Goal: Task Accomplishment & Management: Manage account settings

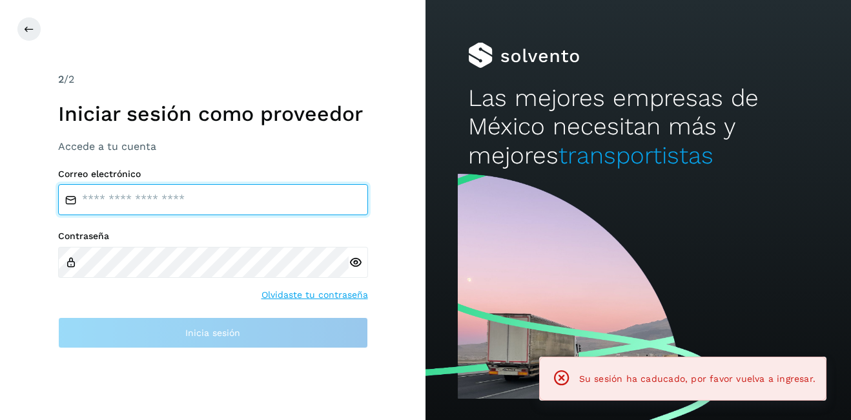
type input "**********"
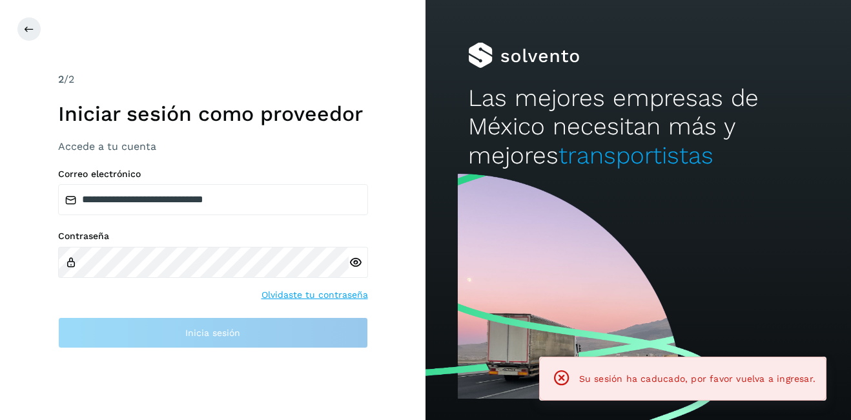
click at [566, 380] on icon at bounding box center [562, 378] width 18 height 18
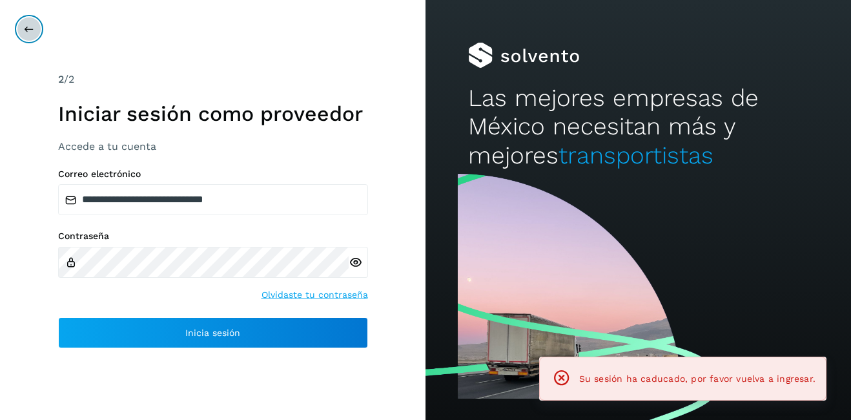
click at [29, 31] on icon at bounding box center [29, 29] width 10 height 10
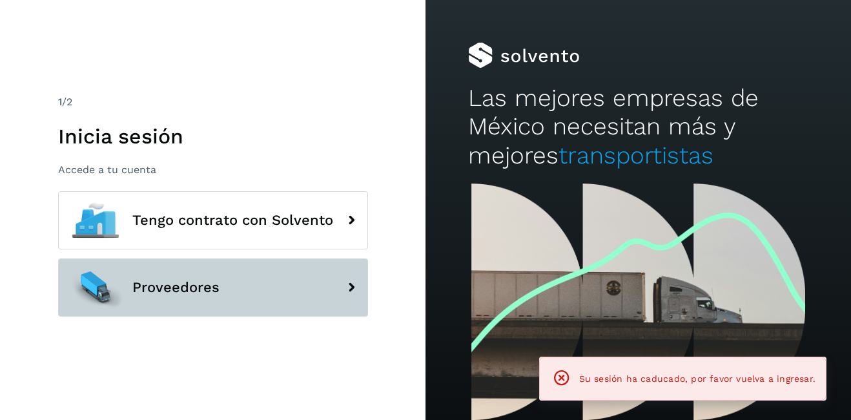
click at [183, 277] on button "Proveedores" at bounding box center [213, 287] width 310 height 58
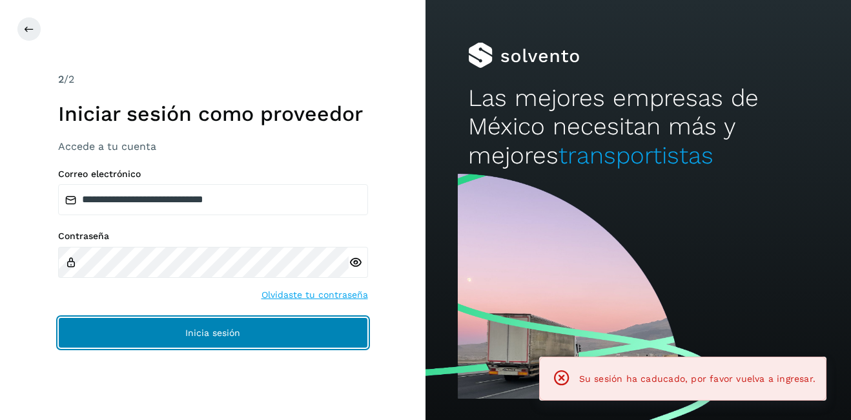
click at [267, 334] on button "Inicia sesión" at bounding box center [213, 332] width 310 height 31
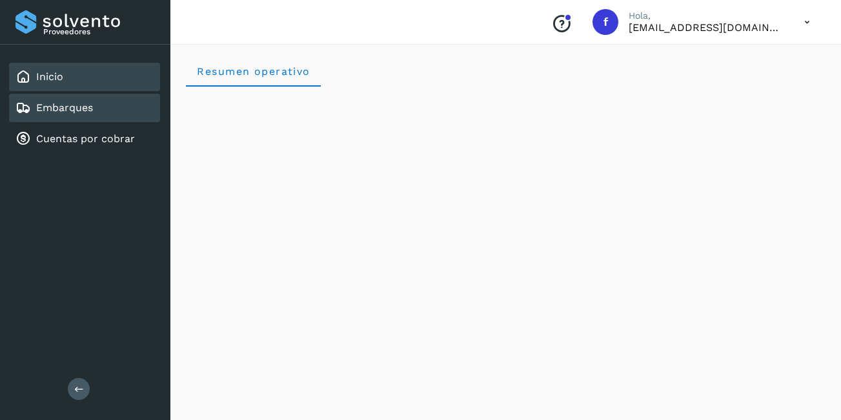
click at [70, 101] on link "Embarques" at bounding box center [64, 107] width 57 height 12
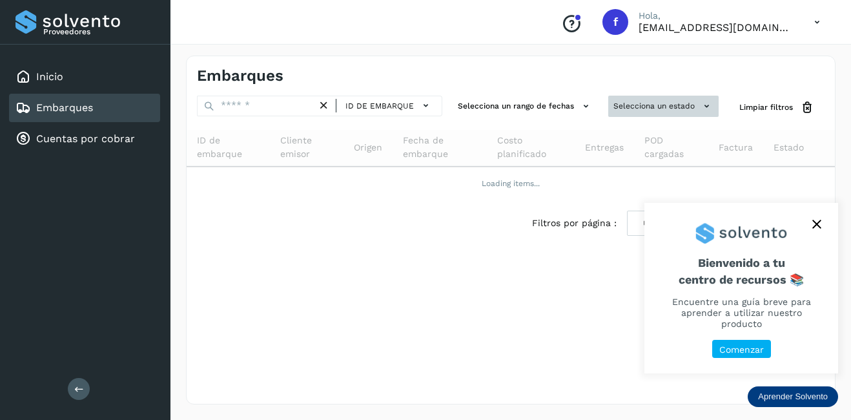
click at [698, 105] on button "Selecciona un estado" at bounding box center [663, 106] width 110 height 21
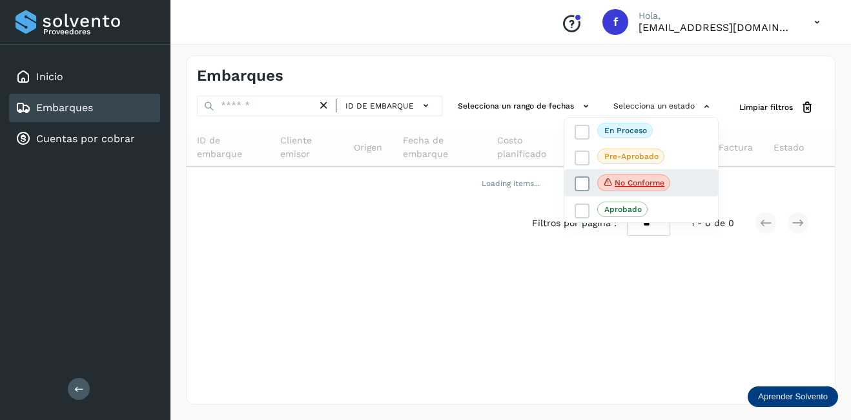
click at [657, 184] on p "No conforme" at bounding box center [640, 182] width 50 height 9
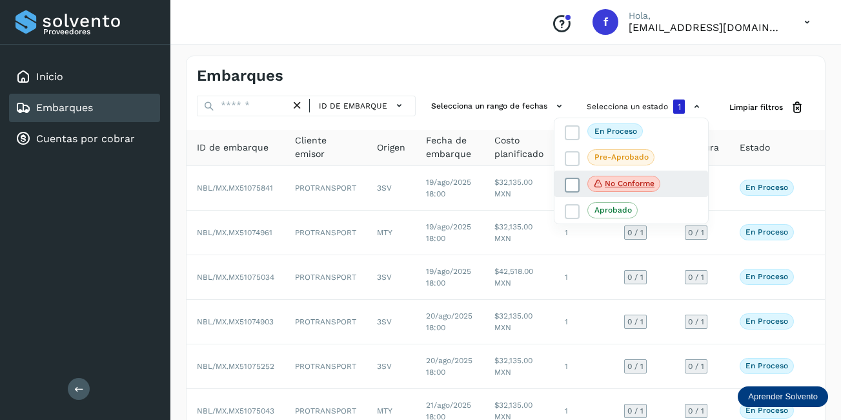
click at [620, 189] on span "No conforme" at bounding box center [624, 184] width 73 height 17
click at [604, 181] on span "No conforme" at bounding box center [624, 182] width 73 height 17
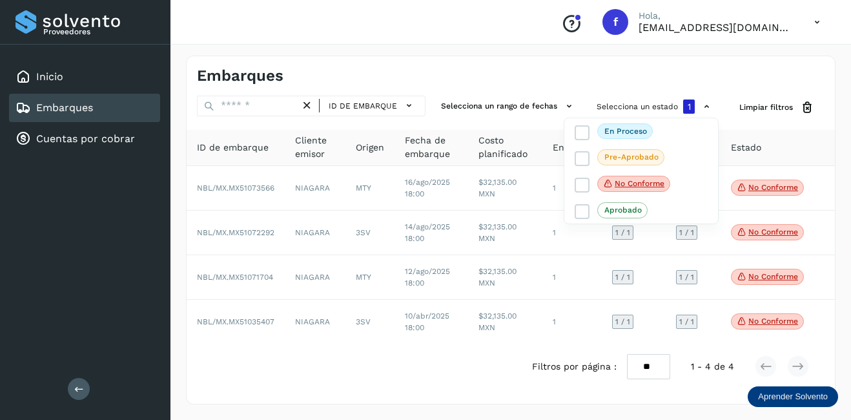
click at [464, 332] on div at bounding box center [425, 210] width 851 height 420
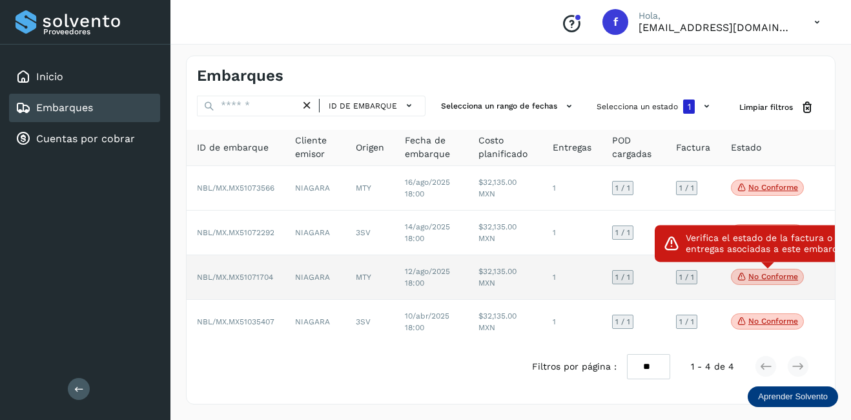
click at [788, 277] on p "No conforme" at bounding box center [773, 276] width 50 height 9
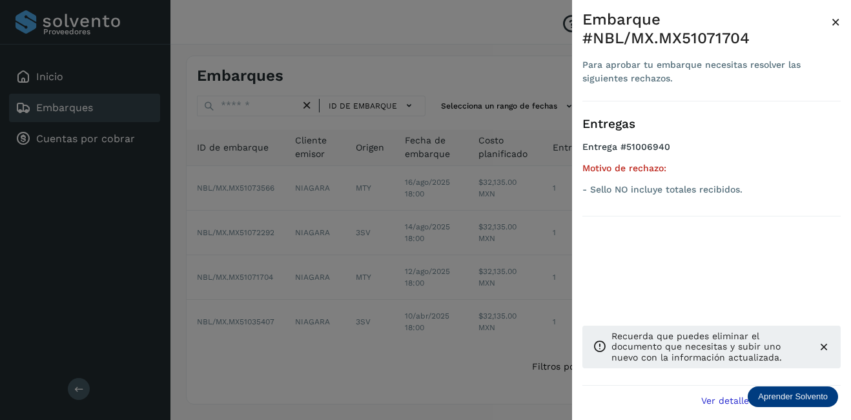
click at [833, 25] on span "×" at bounding box center [836, 22] width 10 height 18
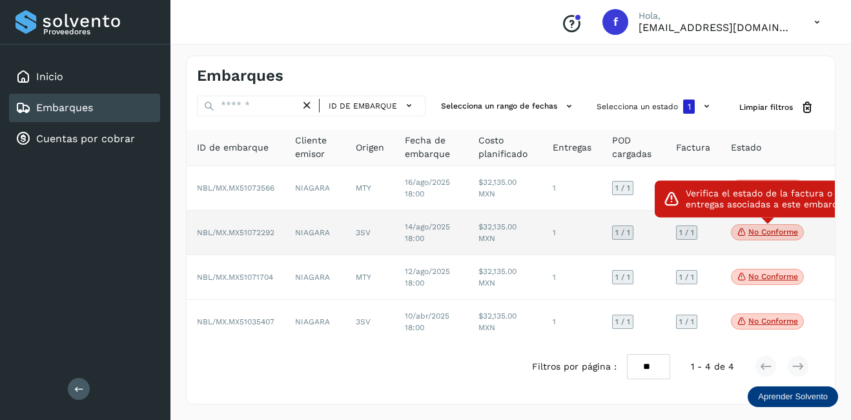
click at [786, 230] on p "No conforme" at bounding box center [773, 231] width 50 height 9
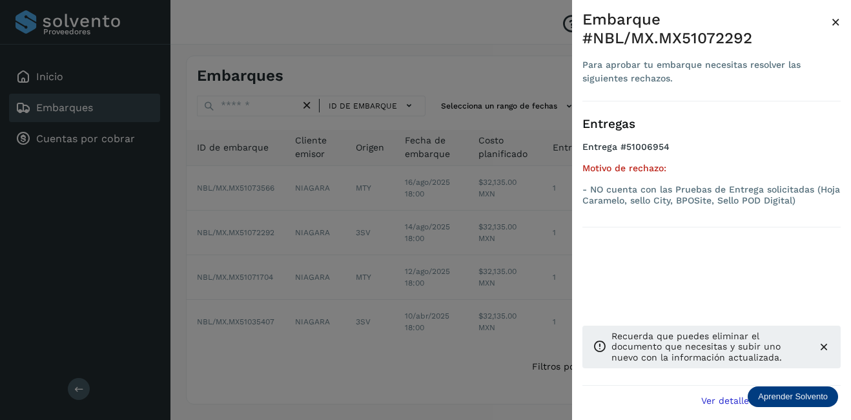
click at [839, 25] on span "×" at bounding box center [836, 22] width 10 height 18
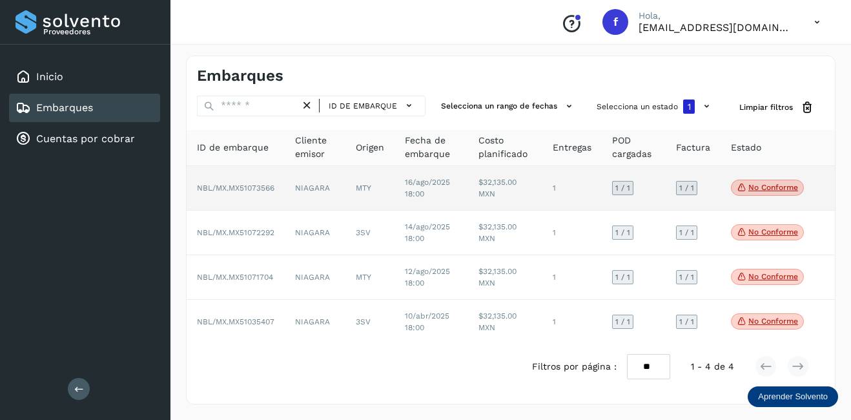
click at [764, 189] on p "No conforme" at bounding box center [773, 187] width 50 height 9
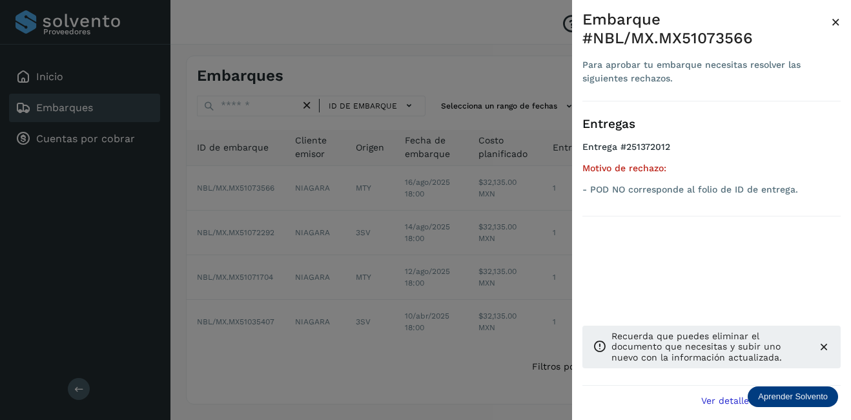
click at [833, 24] on span "×" at bounding box center [836, 22] width 10 height 18
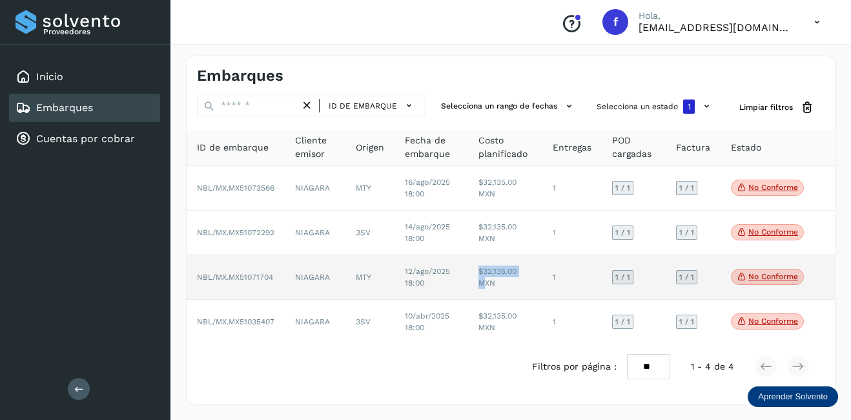
click at [466, 282] on tr "NBL/MX.MX51071704 NIAGARA MTY 12/ago/2025 18:00 $32,135.00 MXN 1 1 / 1 1 / 1 No…" at bounding box center [511, 277] width 648 height 45
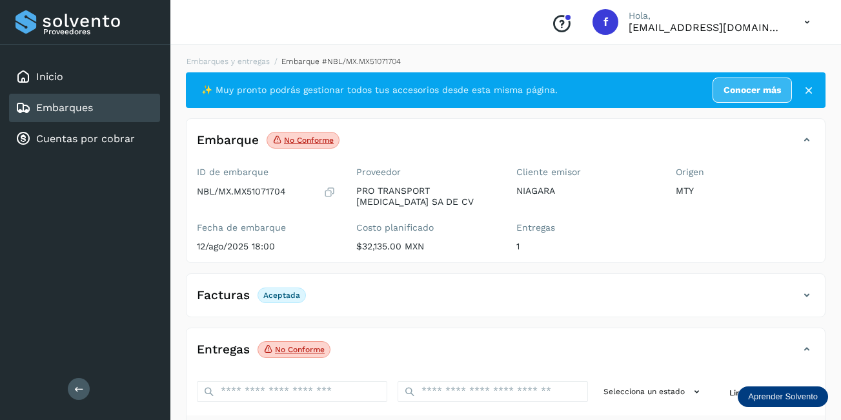
scroll to position [201, 0]
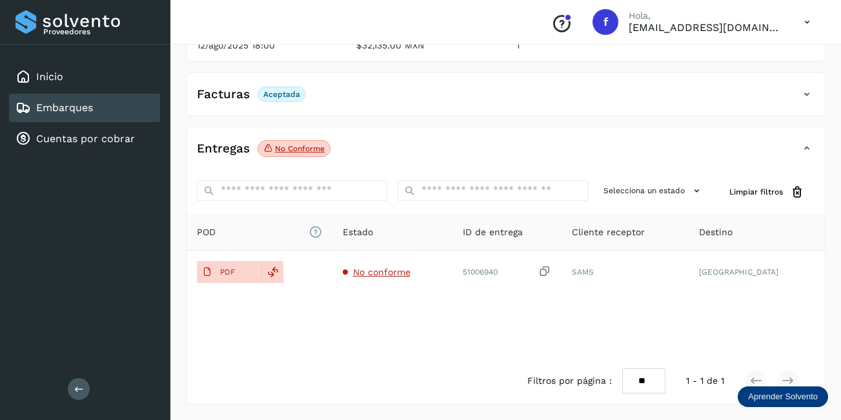
click at [124, 105] on div "Embarques" at bounding box center [84, 108] width 151 height 28
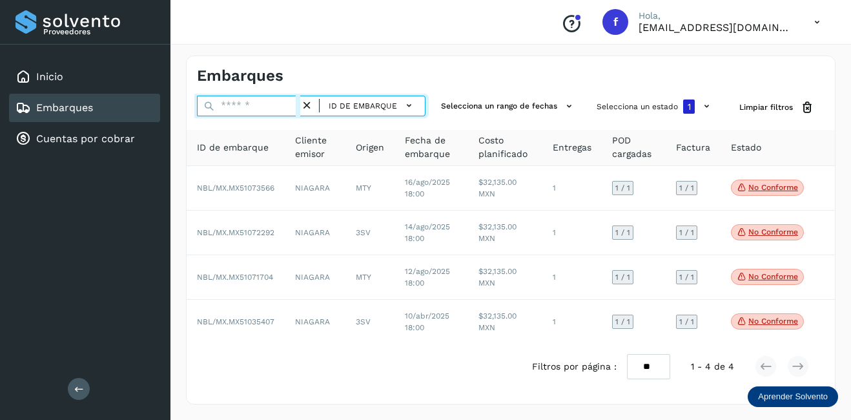
click at [258, 107] on input "text" at bounding box center [248, 106] width 103 height 21
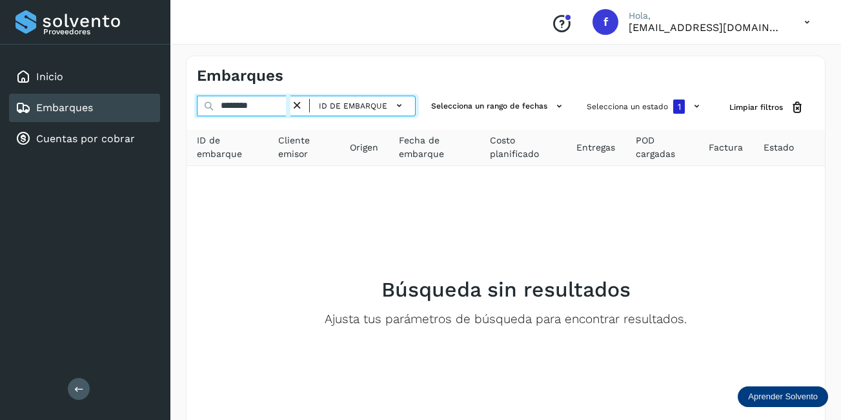
type input "********"
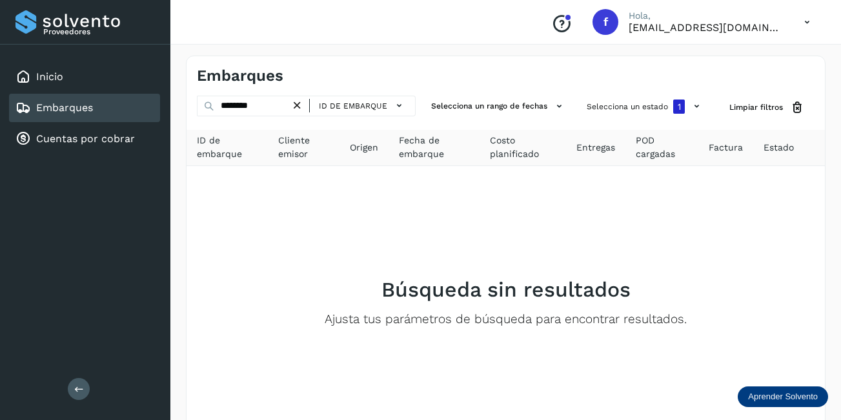
click at [299, 103] on icon at bounding box center [298, 106] width 14 height 14
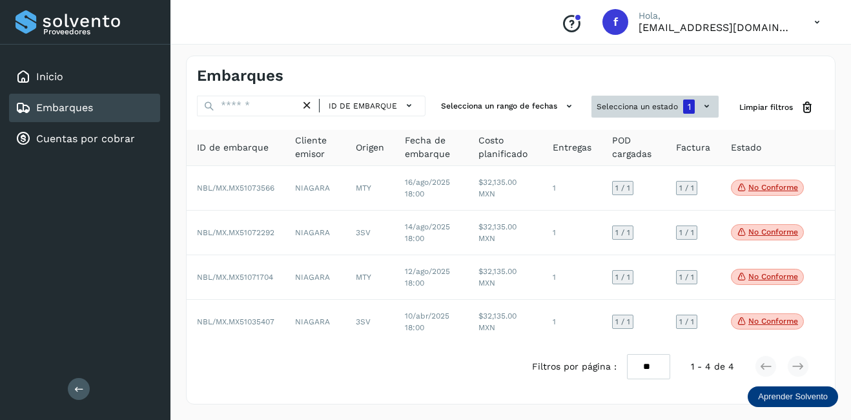
click at [673, 103] on button "Selecciona un estado 1" at bounding box center [654, 107] width 127 height 22
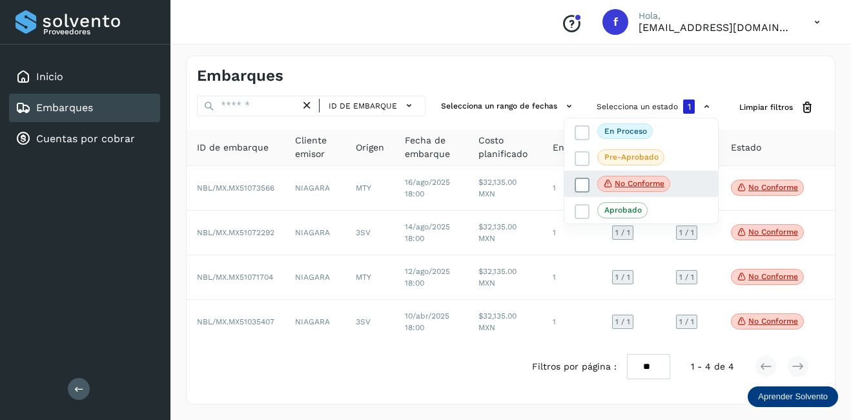
click at [608, 188] on icon at bounding box center [608, 184] width 10 height 12
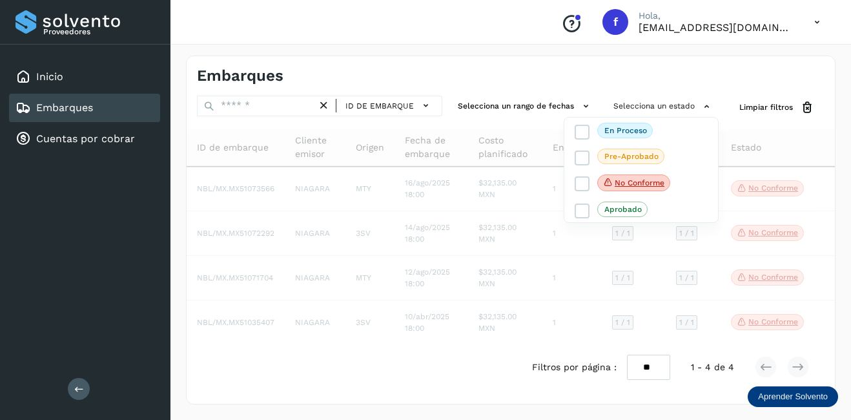
click at [255, 101] on div at bounding box center [425, 210] width 851 height 420
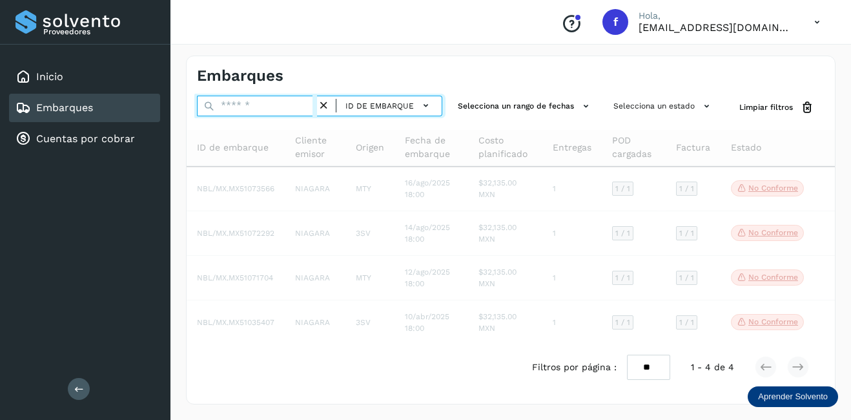
click at [265, 107] on input "text" at bounding box center [257, 106] width 120 height 21
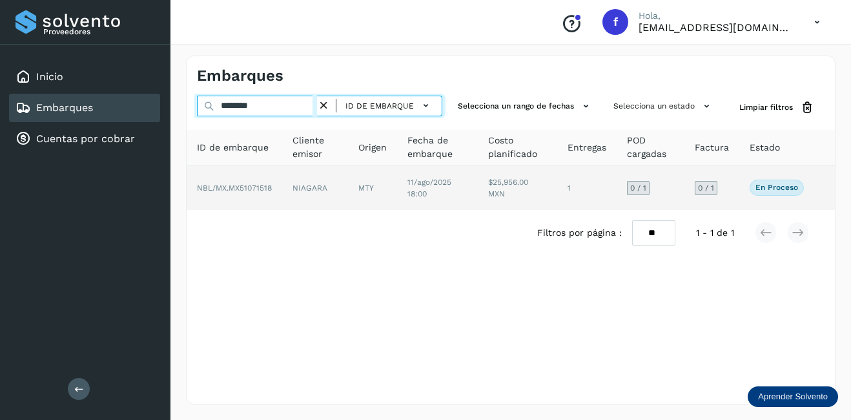
type input "********"
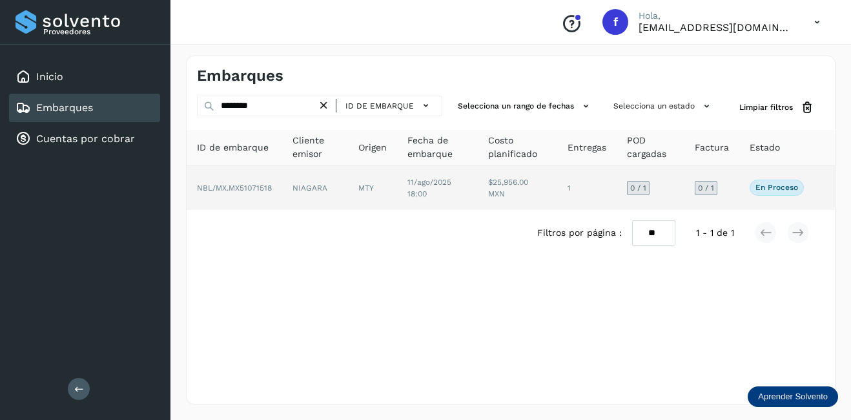
click at [397, 198] on td "MTY" at bounding box center [437, 188] width 81 height 44
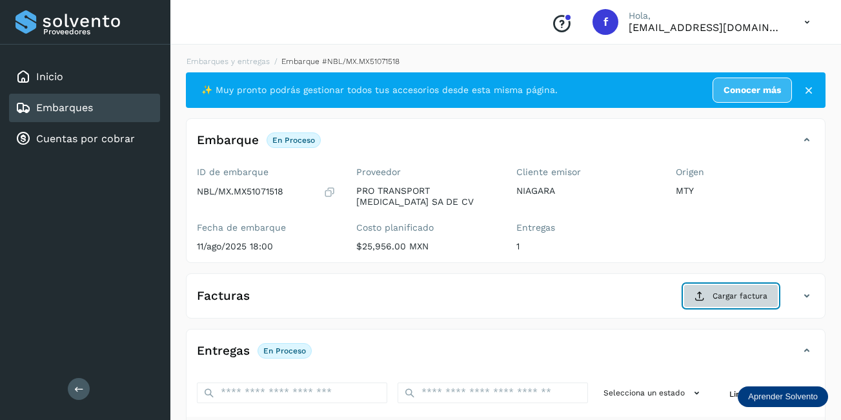
click at [744, 294] on span "Cargar factura" at bounding box center [740, 296] width 55 height 12
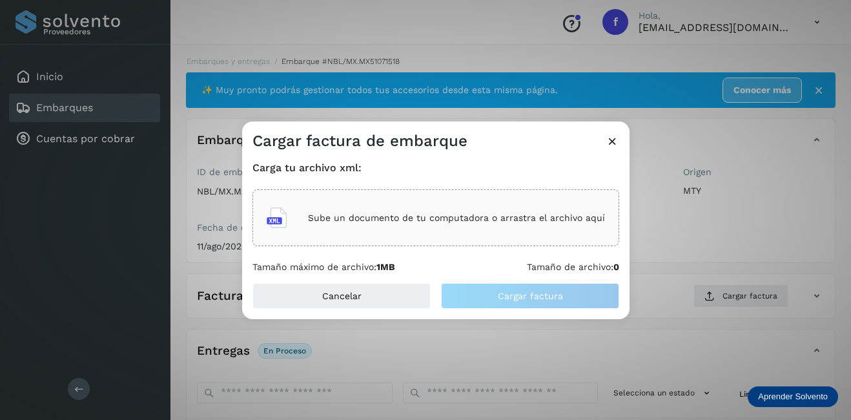
click at [401, 218] on p "Sube un documento de tu computadora o arrastra el archivo aquí" at bounding box center [456, 217] width 297 height 11
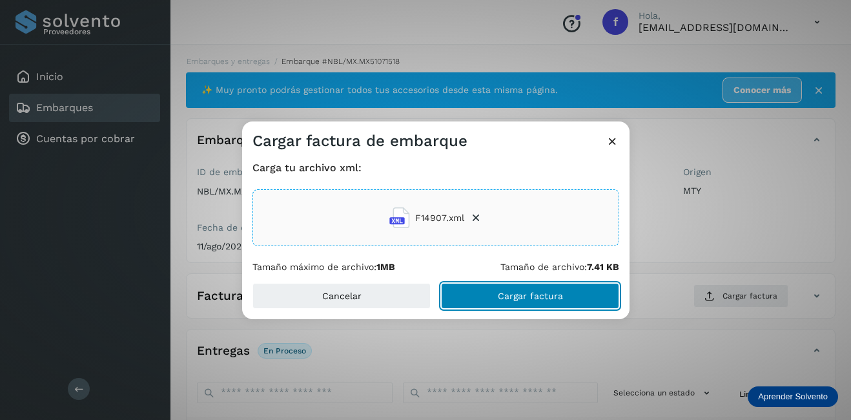
drag, startPoint x: 525, startPoint y: 299, endPoint x: 646, endPoint y: 301, distance: 120.8
click at [526, 299] on span "Cargar factura" at bounding box center [530, 295] width 65 height 9
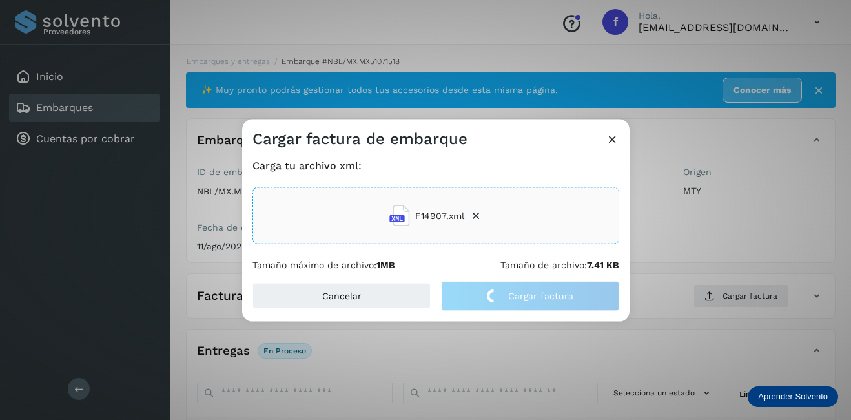
click at [697, 251] on div "Cargar factura de embarque Carga tu archivo xml: F14907.xml Tamaño máximo de ar…" at bounding box center [425, 210] width 851 height 420
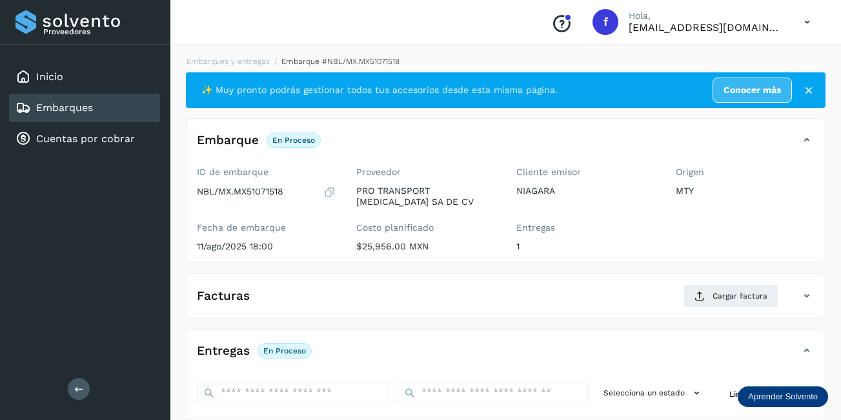
scroll to position [202, 0]
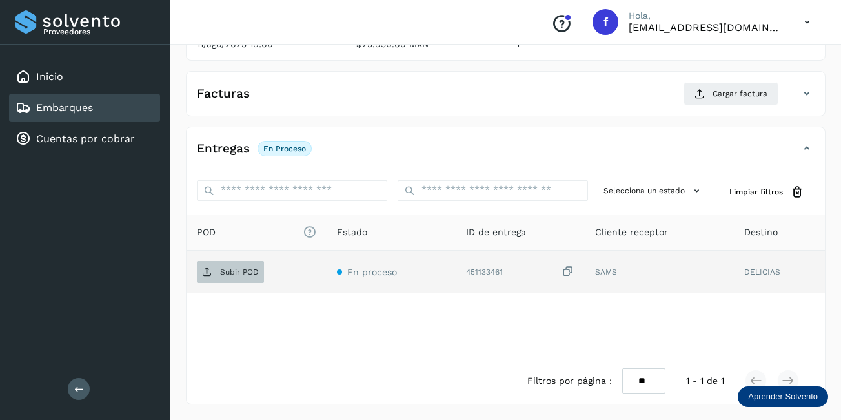
click at [238, 280] on span "Subir POD" at bounding box center [230, 271] width 67 height 21
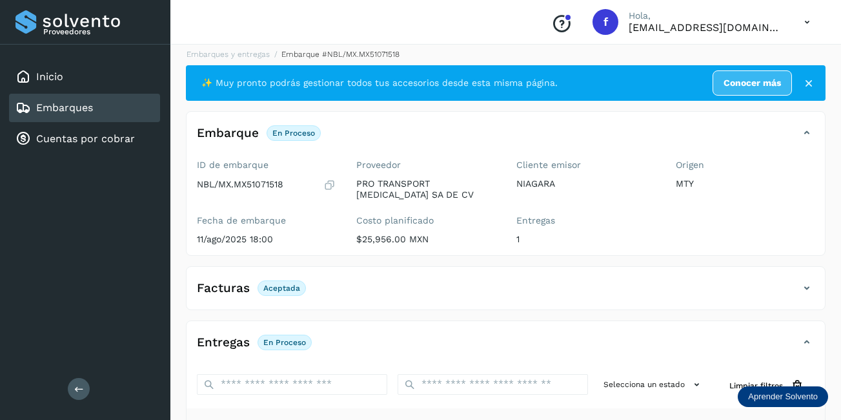
scroll to position [0, 0]
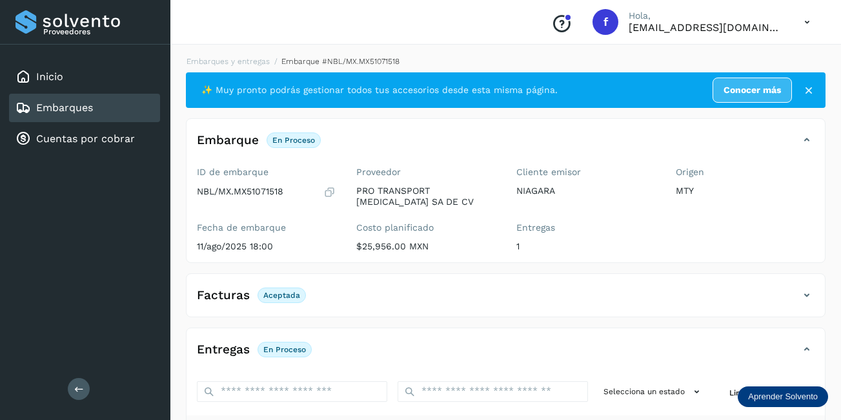
click at [96, 115] on div "Embarques" at bounding box center [84, 108] width 151 height 28
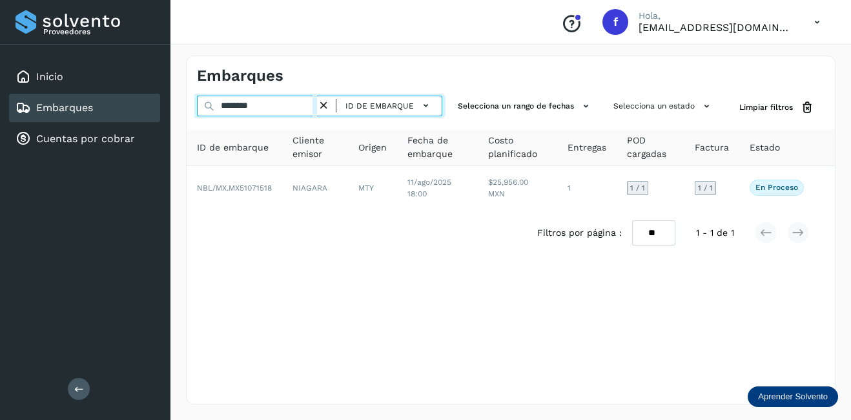
drag, startPoint x: 275, startPoint y: 108, endPoint x: 210, endPoint y: 107, distance: 65.2
click at [210, 107] on div "******** ID de embarque" at bounding box center [319, 108] width 245 height 24
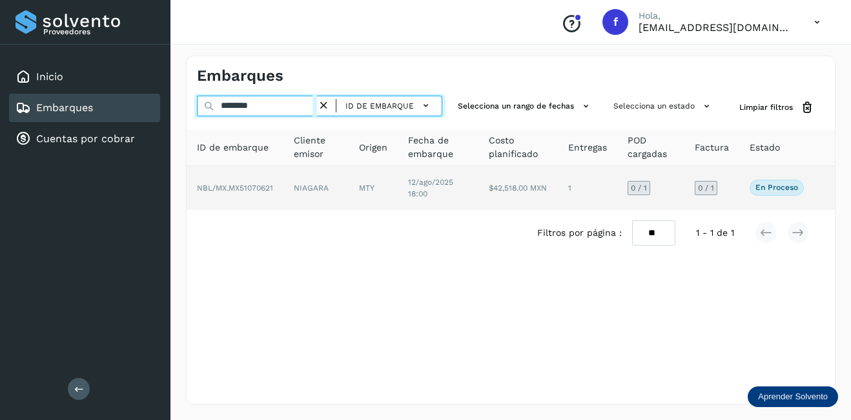
type input "********"
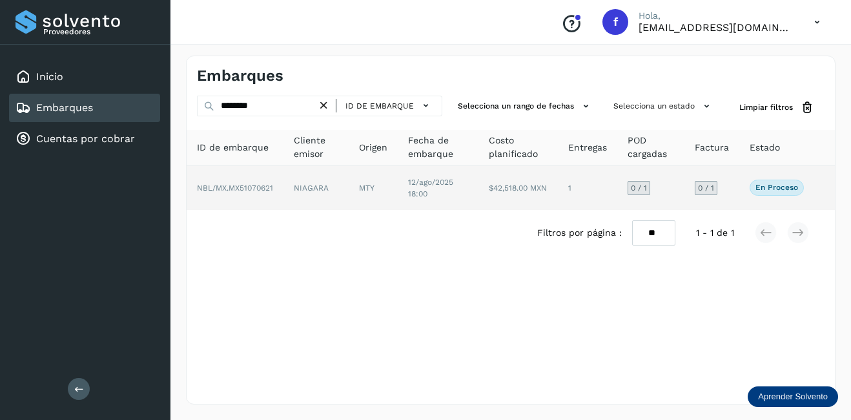
click at [349, 190] on td "NIAGARA" at bounding box center [373, 188] width 49 height 44
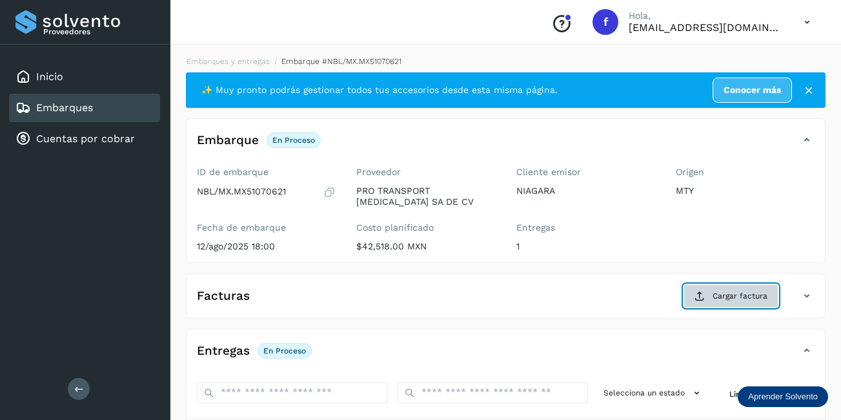
click at [730, 301] on button "Cargar factura" at bounding box center [731, 295] width 95 height 23
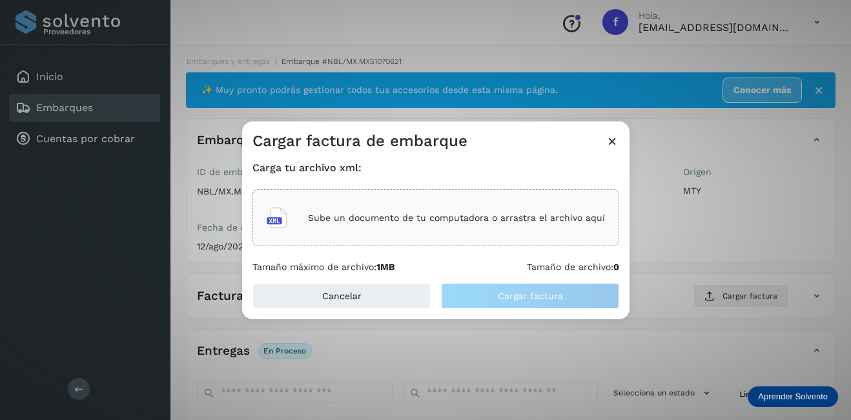
click at [377, 214] on p "Sube un documento de tu computadora o arrastra el archivo aquí" at bounding box center [456, 217] width 297 height 11
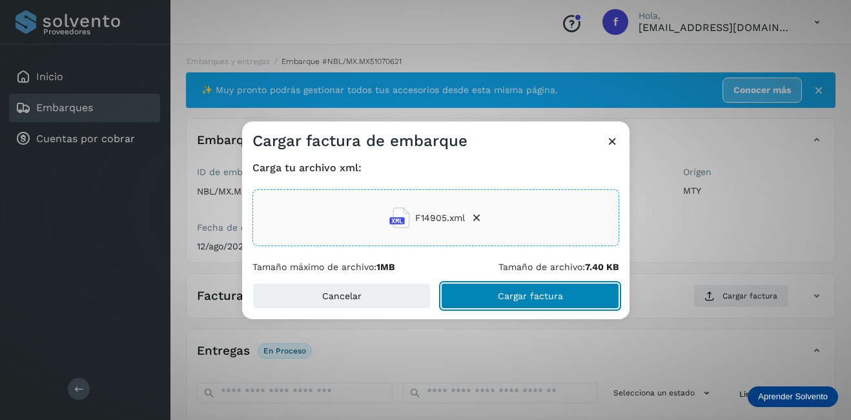
drag, startPoint x: 560, startPoint y: 292, endPoint x: 593, endPoint y: 285, distance: 32.9
click at [561, 292] on span "Cargar factura" at bounding box center [530, 295] width 65 height 9
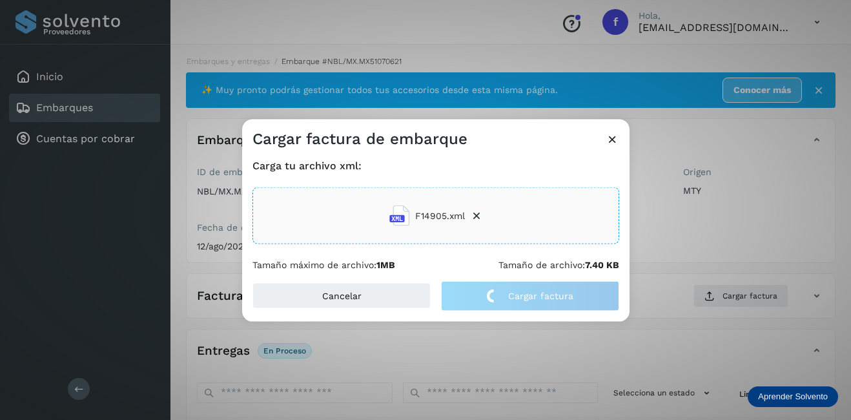
click at [693, 224] on div "Cargar factura de embarque Carga tu archivo xml: F14905.xml Tamaño máximo de ar…" at bounding box center [425, 210] width 851 height 420
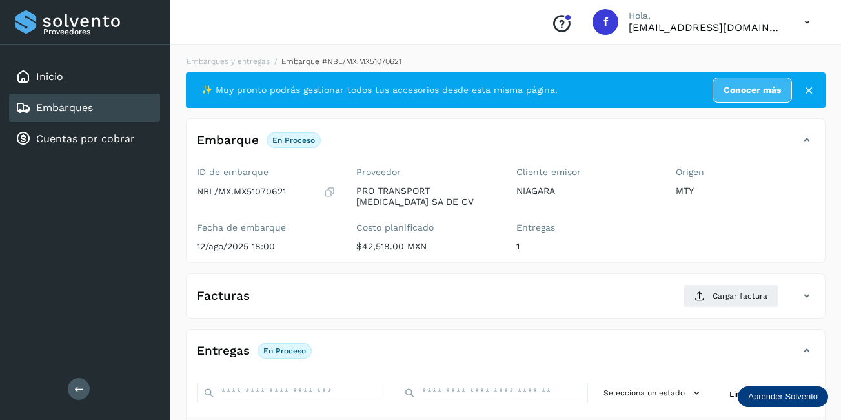
scroll to position [202, 0]
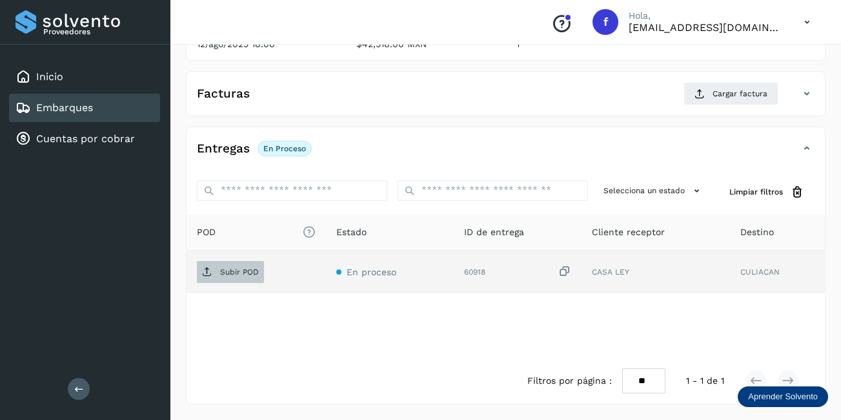
click at [224, 266] on span "Subir POD" at bounding box center [230, 271] width 67 height 21
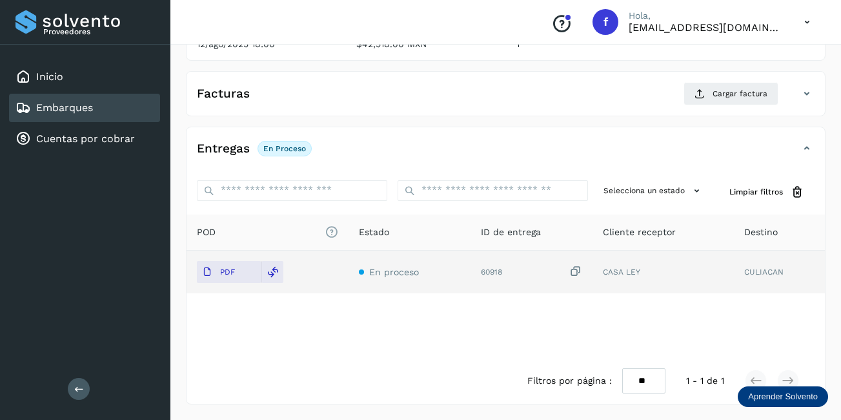
scroll to position [0, 0]
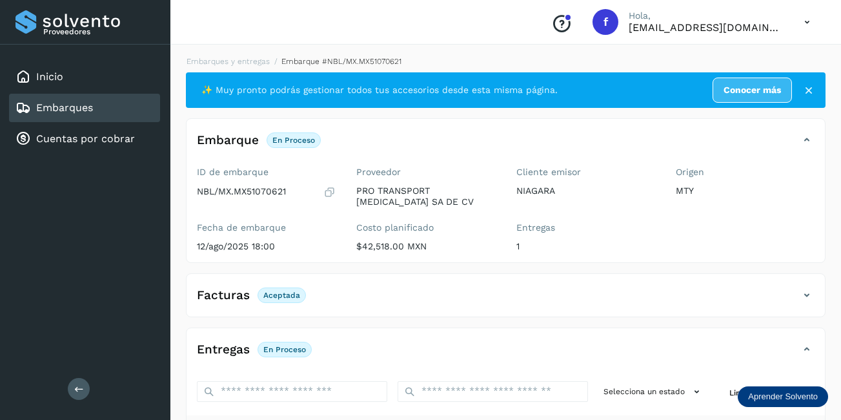
click at [88, 105] on link "Embarques" at bounding box center [64, 107] width 57 height 12
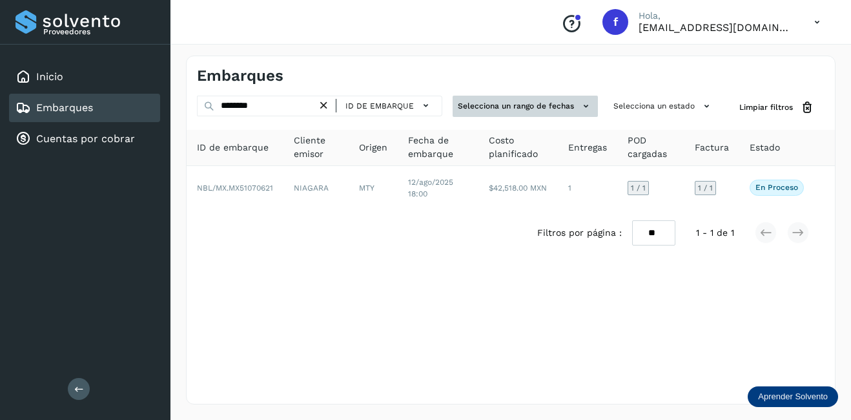
click at [531, 110] on button "Selecciona un rango de fechas" at bounding box center [525, 106] width 145 height 21
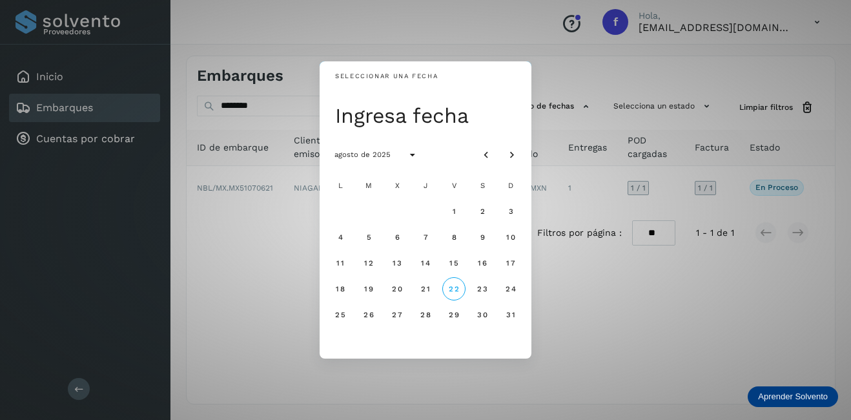
click at [644, 220] on div "Seleccionar una fecha Ingresa fecha agosto de 2025 L M X J V S D 1 2 3 4 5 6 7 …" at bounding box center [425, 210] width 851 height 420
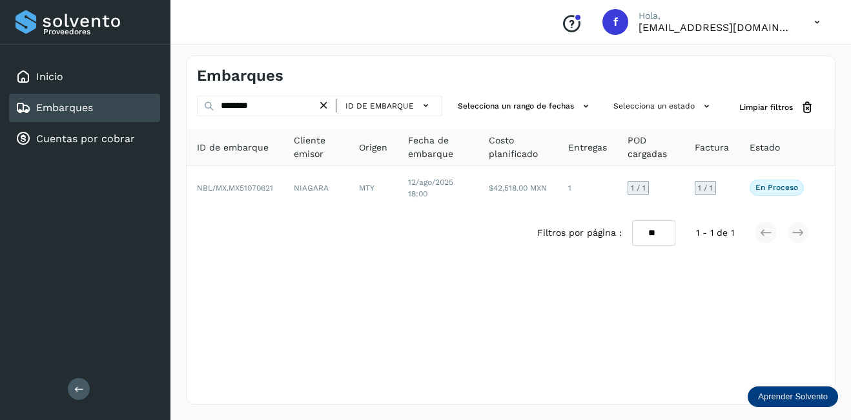
click at [323, 101] on icon at bounding box center [324, 106] width 14 height 14
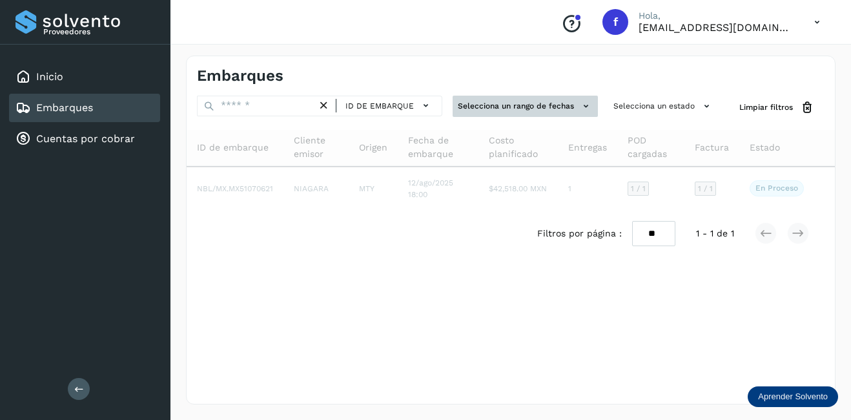
click at [569, 105] on button "Selecciona un rango de fechas" at bounding box center [525, 106] width 145 height 21
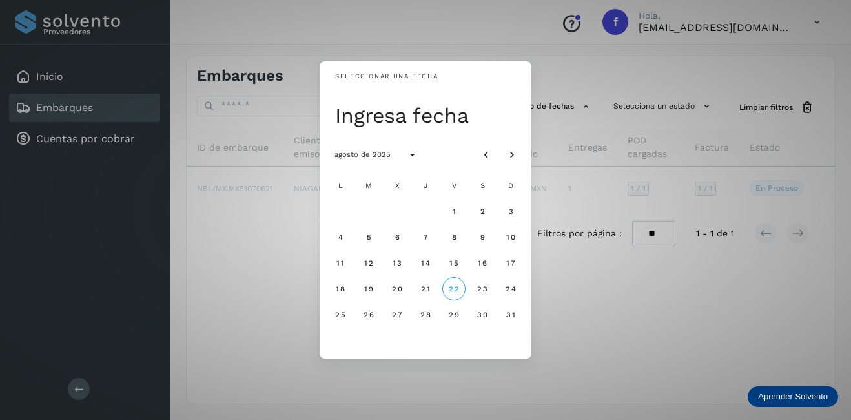
click at [636, 223] on div "Seleccionar una fecha Ingresa fecha agosto de 2025 L M X J V S D 1 2 3 4 5 6 7 …" at bounding box center [425, 210] width 851 height 420
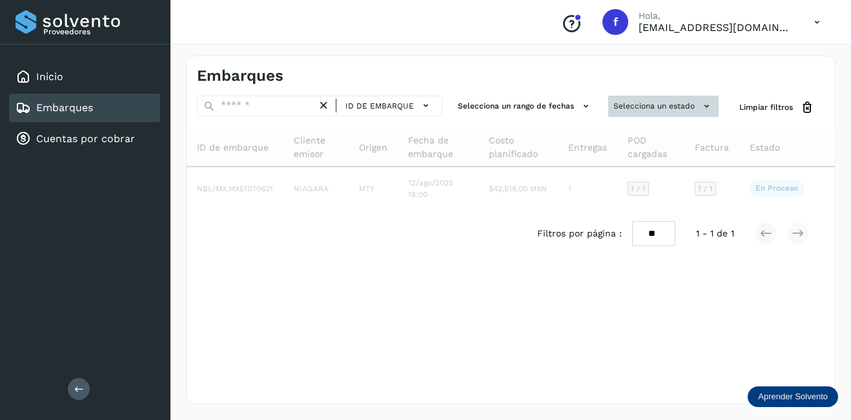
click at [679, 112] on button "Selecciona un estado" at bounding box center [663, 106] width 110 height 21
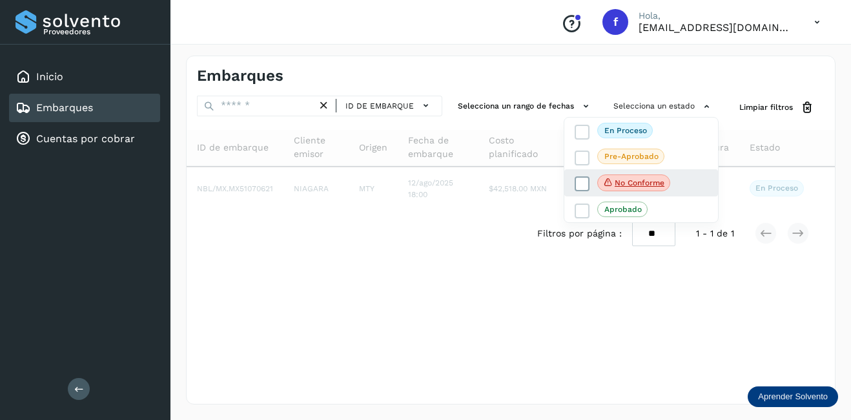
click at [630, 182] on p "No conforme" at bounding box center [640, 182] width 50 height 9
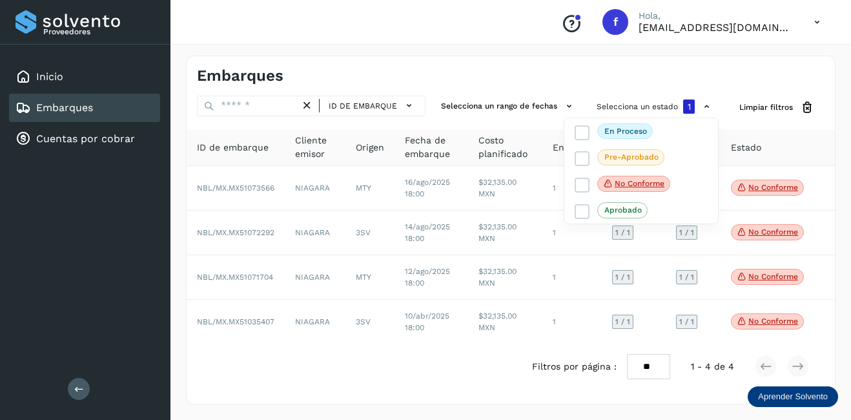
click at [479, 318] on div at bounding box center [425, 210] width 851 height 420
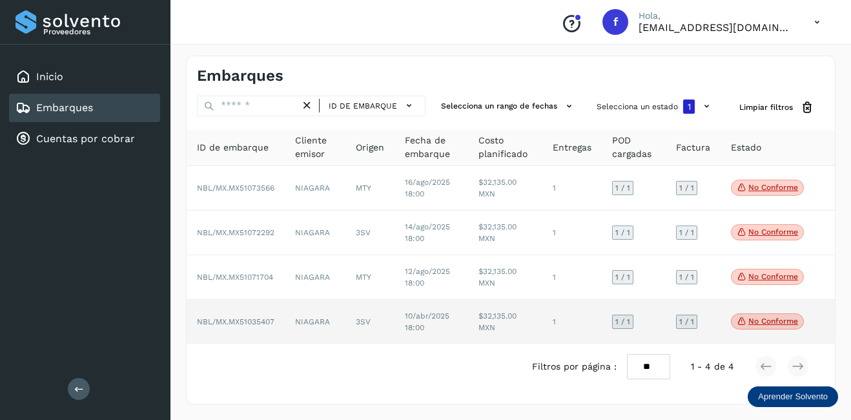
click at [746, 322] on icon at bounding box center [742, 321] width 10 height 12
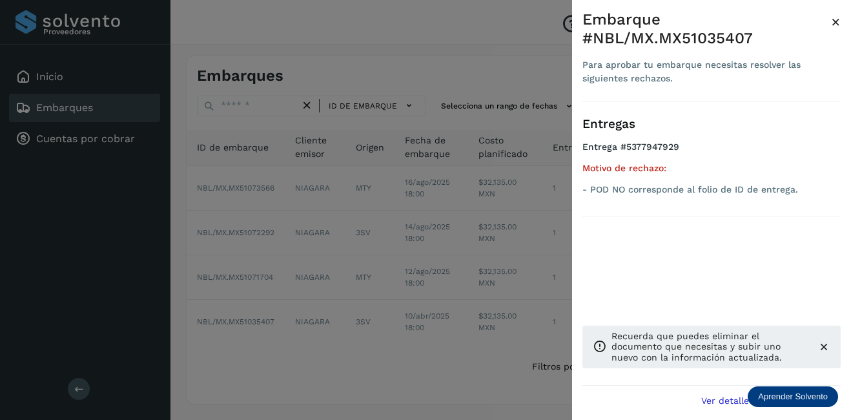
drag, startPoint x: 835, startPoint y: 28, endPoint x: 818, endPoint y: 48, distance: 25.6
click at [835, 28] on span "×" at bounding box center [836, 22] width 10 height 18
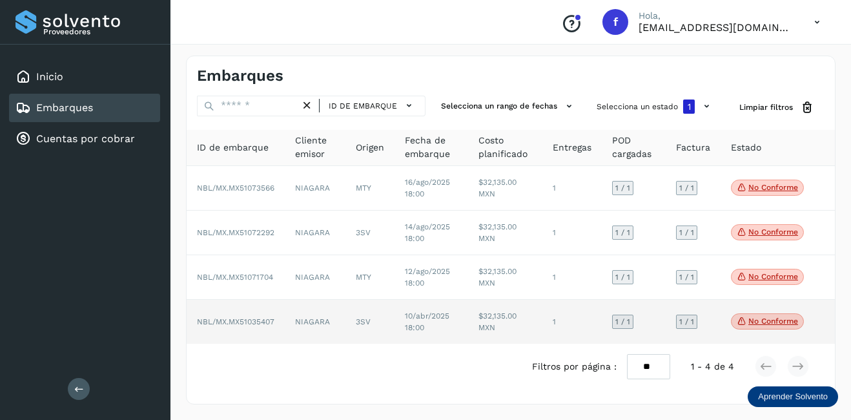
click at [283, 329] on td "NBL/MX.MX51035407" at bounding box center [236, 322] width 98 height 44
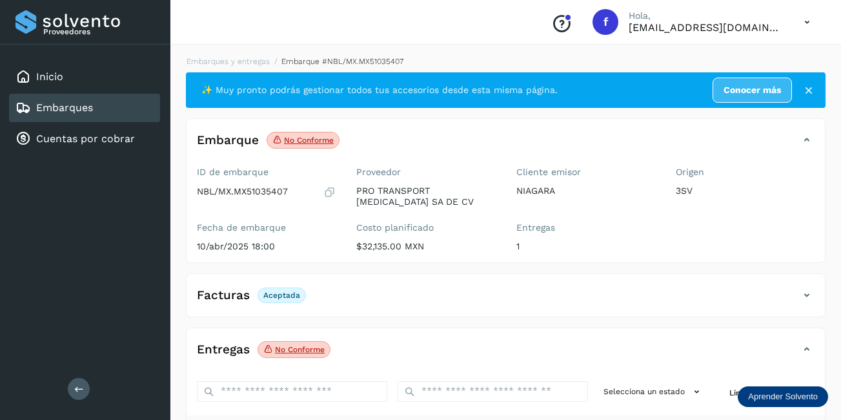
scroll to position [201, 0]
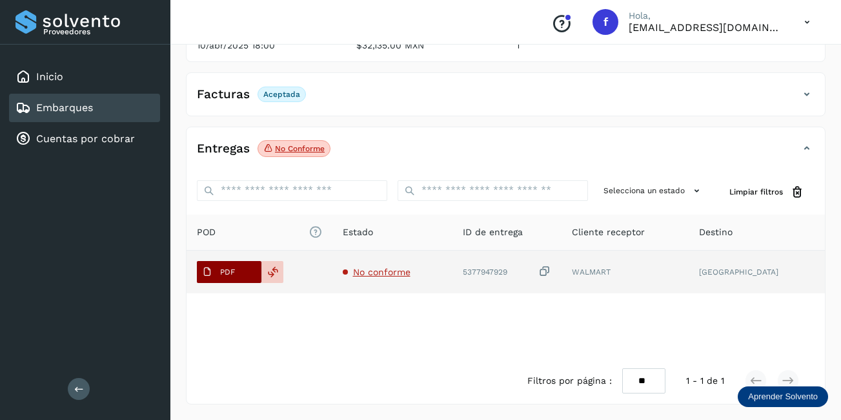
click at [240, 273] on span "PDF" at bounding box center [218, 271] width 43 height 21
click at [235, 265] on span "PDF" at bounding box center [218, 271] width 43 height 21
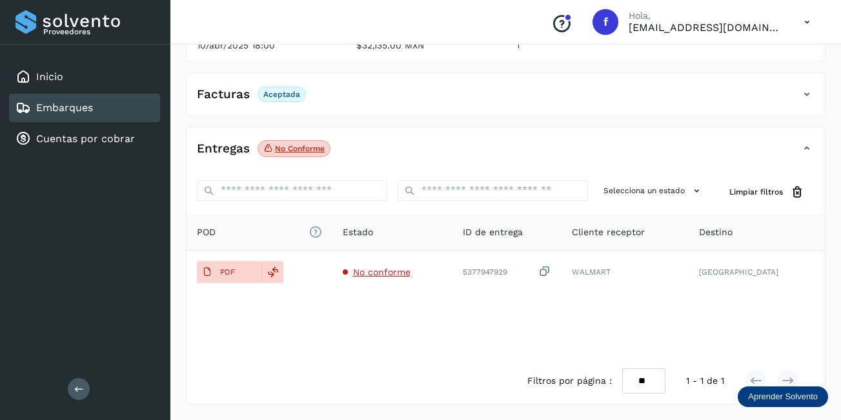
scroll to position [136, 0]
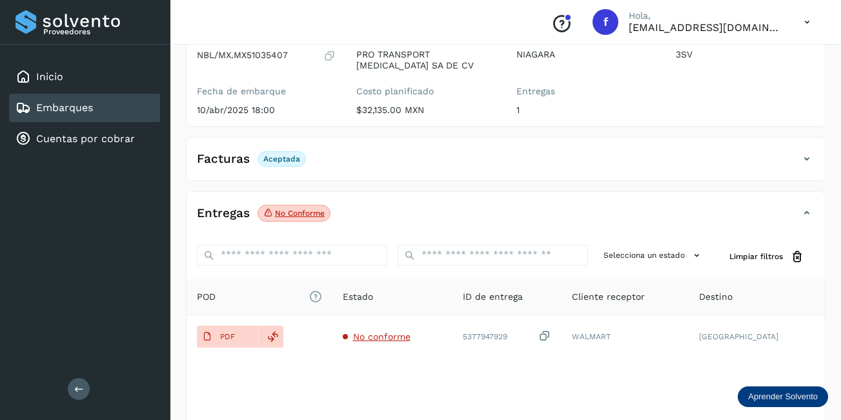
click at [274, 158] on p "Aceptada" at bounding box center [281, 158] width 37 height 9
click at [808, 158] on icon at bounding box center [806, 158] width 15 height 15
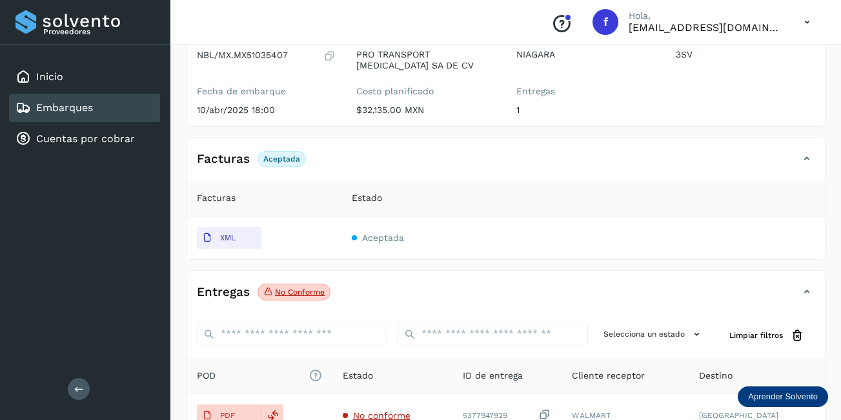
drag, startPoint x: 225, startPoint y: 238, endPoint x: 568, endPoint y: 233, distance: 342.9
click at [538, 246] on tr "XML Aceptada" at bounding box center [506, 237] width 639 height 43
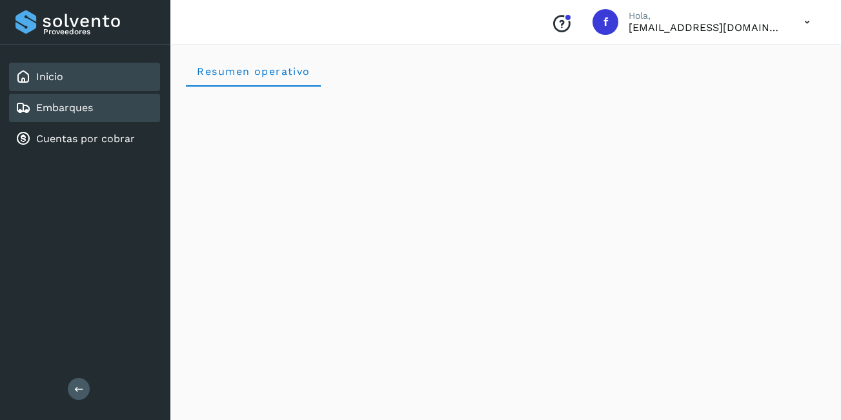
click at [85, 112] on link "Embarques" at bounding box center [64, 107] width 57 height 12
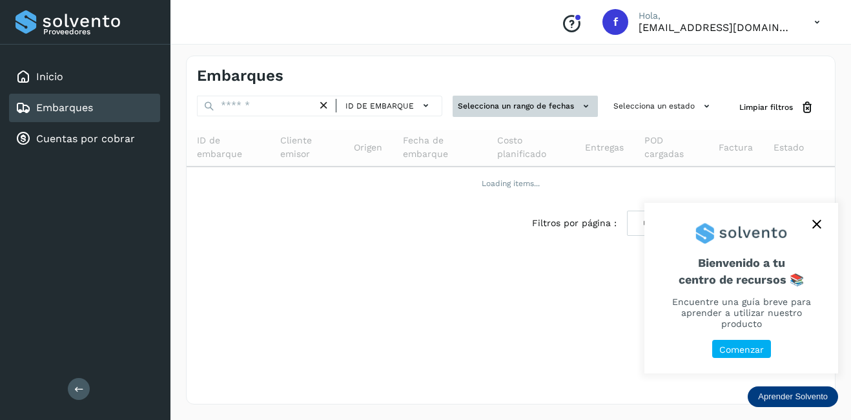
click at [516, 107] on button "Selecciona un rango de fechas" at bounding box center [525, 106] width 145 height 21
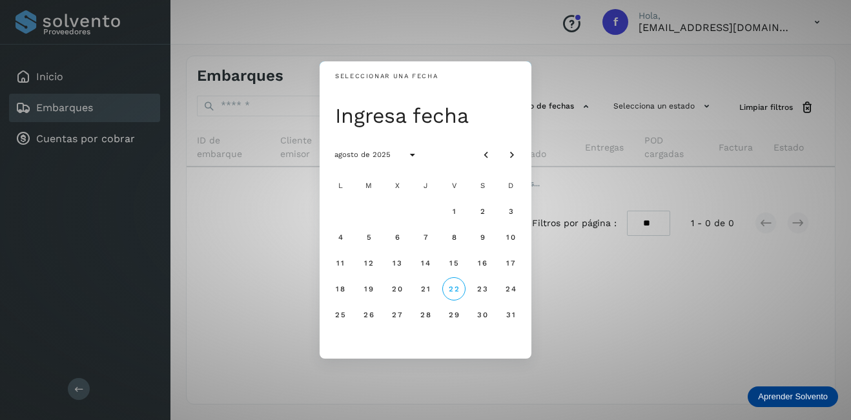
click at [608, 76] on div "Seleccionar una fecha Ingresa fecha agosto de 2025 L M X J V S D 1 2 3 4 5 6 7 …" at bounding box center [425, 210] width 851 height 420
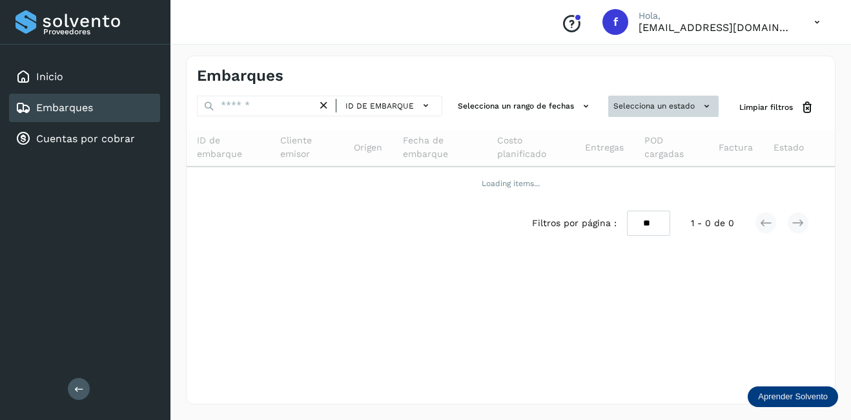
click at [655, 103] on button "Selecciona un estado" at bounding box center [663, 106] width 110 height 21
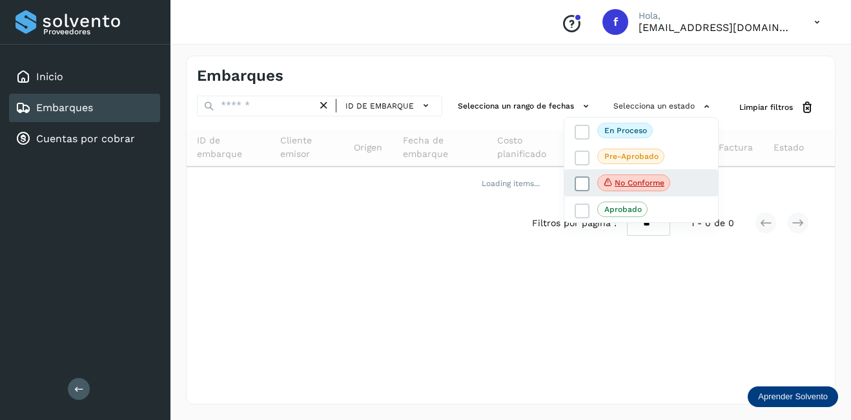
click at [624, 179] on p "No conforme" at bounding box center [640, 182] width 50 height 9
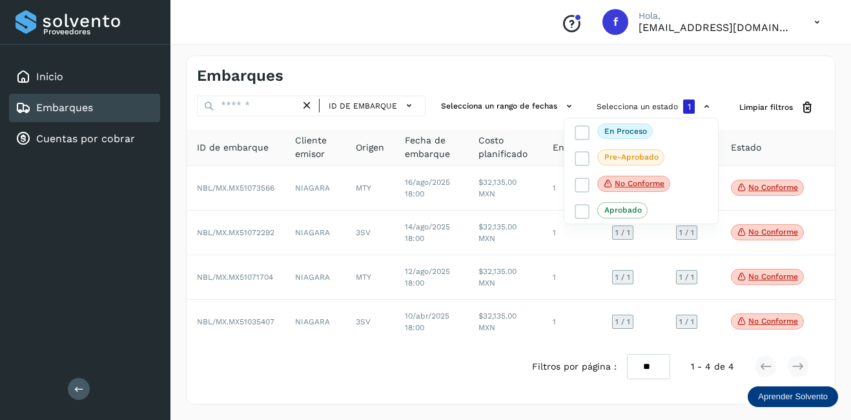
click at [266, 203] on div at bounding box center [425, 210] width 851 height 420
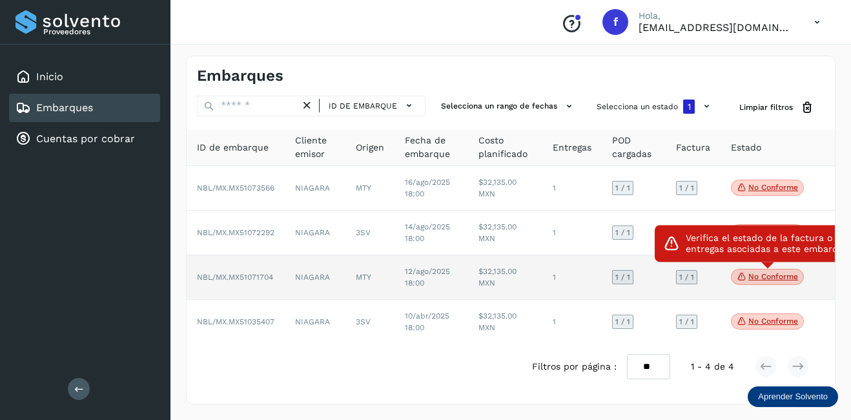
click at [790, 272] on p "No conforme" at bounding box center [773, 276] width 50 height 9
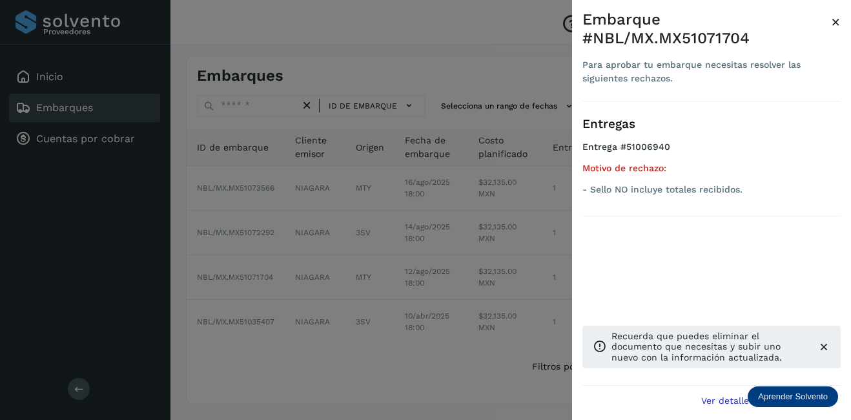
click at [841, 23] on div "Embarque #NBL/MX.MX51071704 Para aprobar tu embarque necesitas resolver las sig…" at bounding box center [711, 220] width 279 height 440
click at [833, 19] on span "×" at bounding box center [836, 22] width 10 height 18
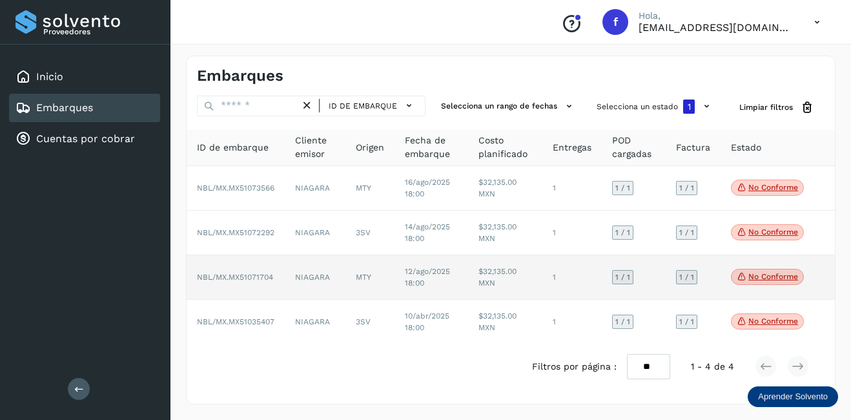
click at [432, 267] on span "12/ago/2025 18:00" at bounding box center [427, 277] width 45 height 21
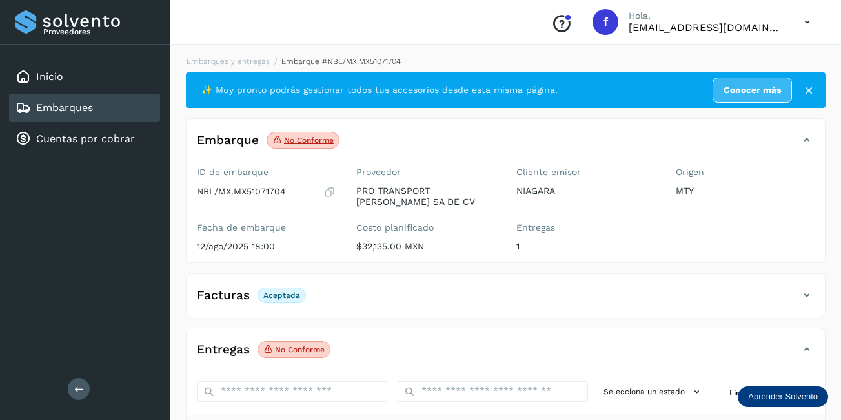
scroll to position [201, 0]
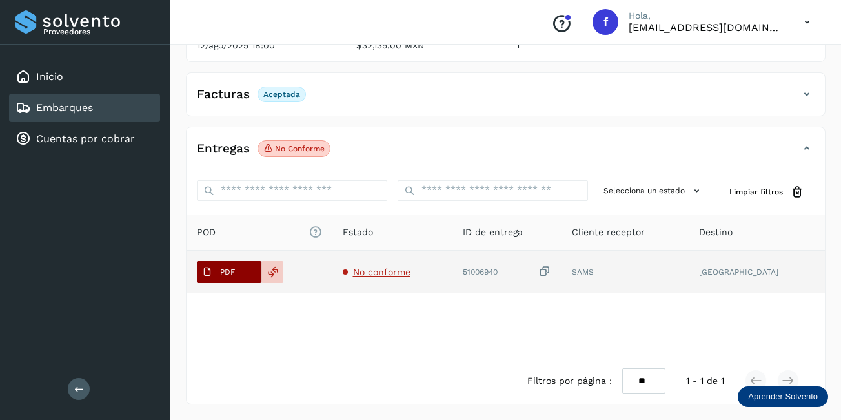
click at [236, 278] on span "PDF" at bounding box center [218, 271] width 43 height 21
click at [272, 273] on icon at bounding box center [273, 272] width 12 height 12
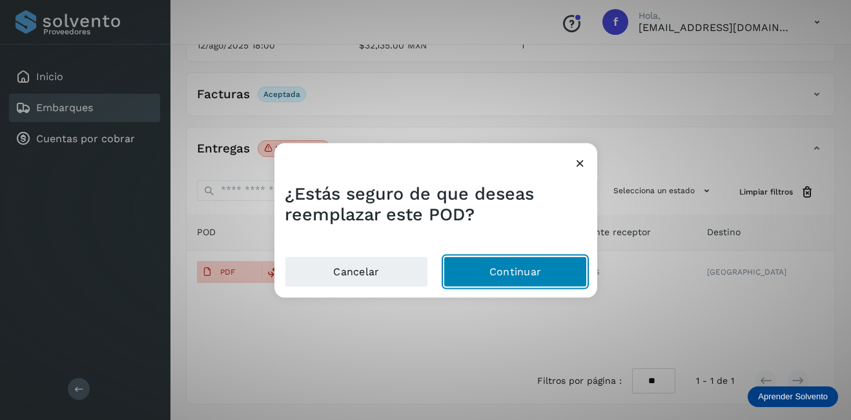
click at [498, 262] on button "Continuar" at bounding box center [515, 271] width 143 height 31
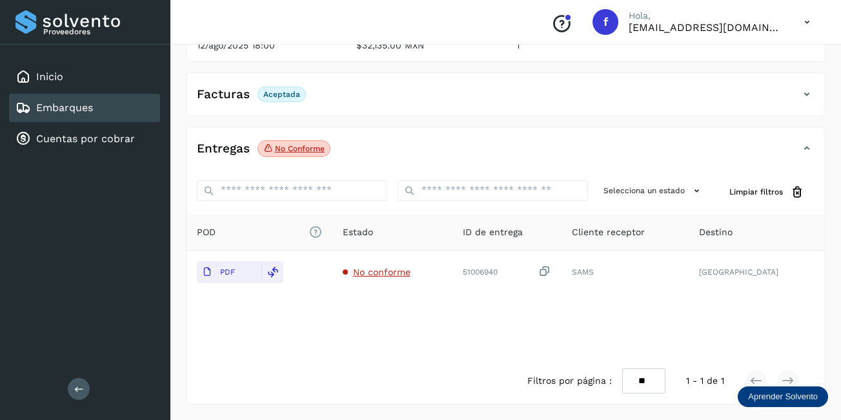
scroll to position [0, 0]
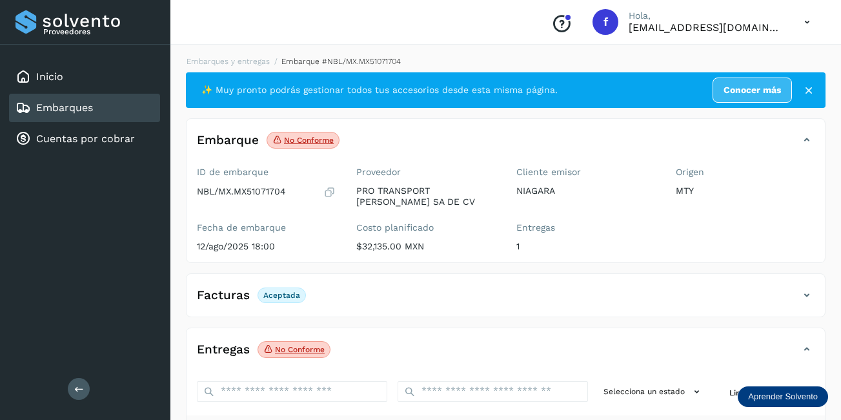
click at [120, 112] on div "Embarques" at bounding box center [84, 108] width 151 height 28
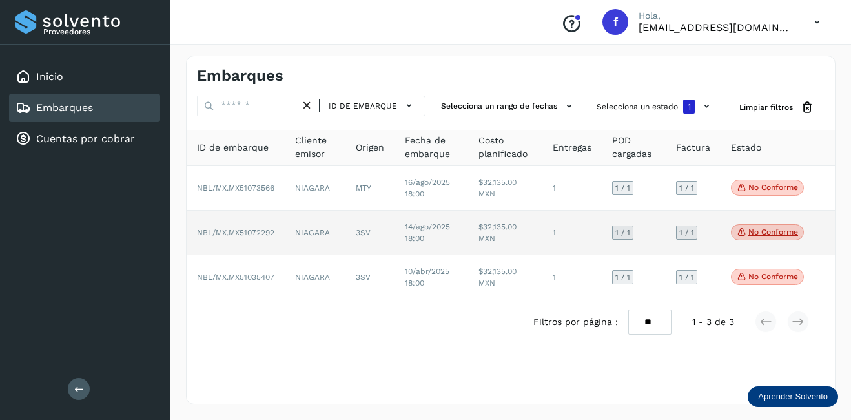
click at [777, 228] on p "No conforme" at bounding box center [773, 231] width 50 height 9
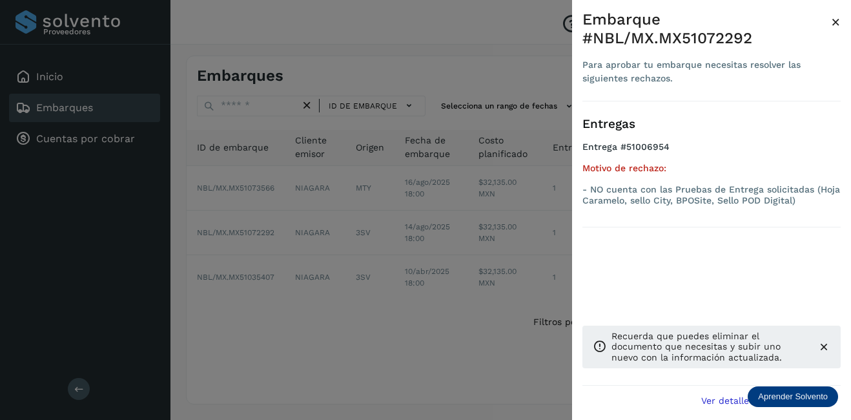
click at [838, 25] on span "×" at bounding box center [836, 22] width 10 height 18
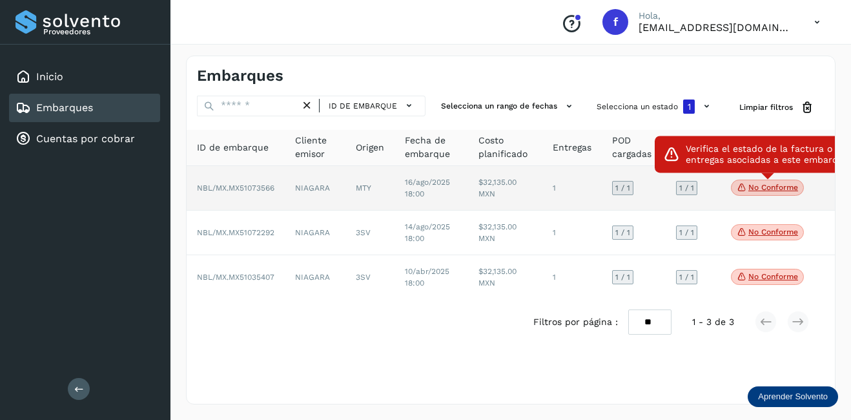
click at [750, 181] on span "No conforme" at bounding box center [767, 187] width 73 height 17
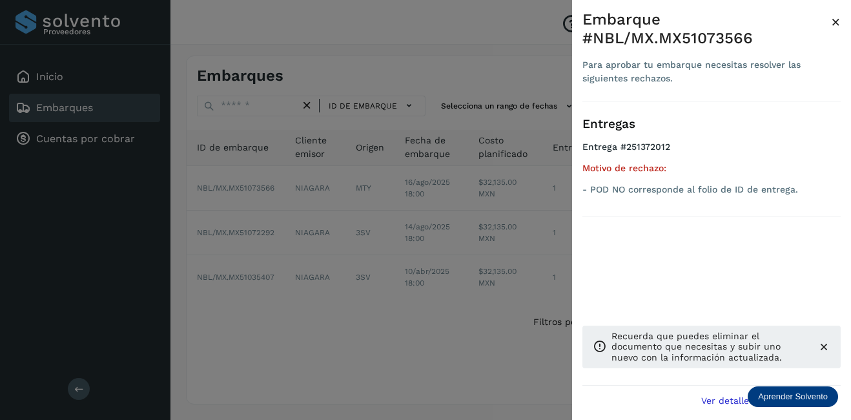
click at [836, 19] on span "×" at bounding box center [836, 22] width 10 height 18
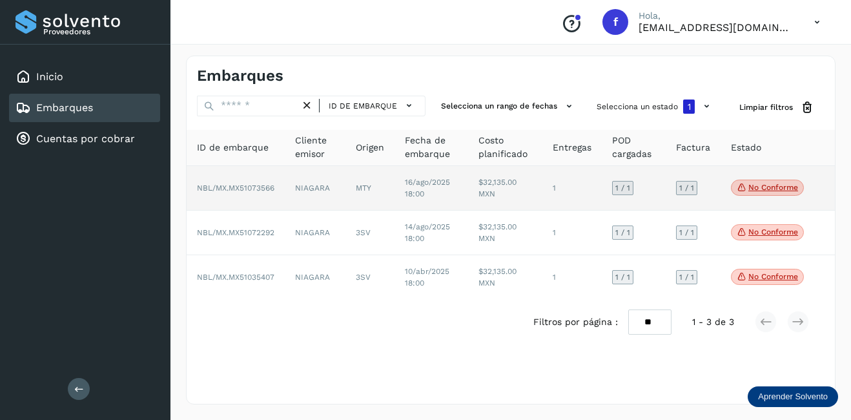
click at [433, 192] on td "16/ago/2025 18:00" at bounding box center [431, 188] width 74 height 45
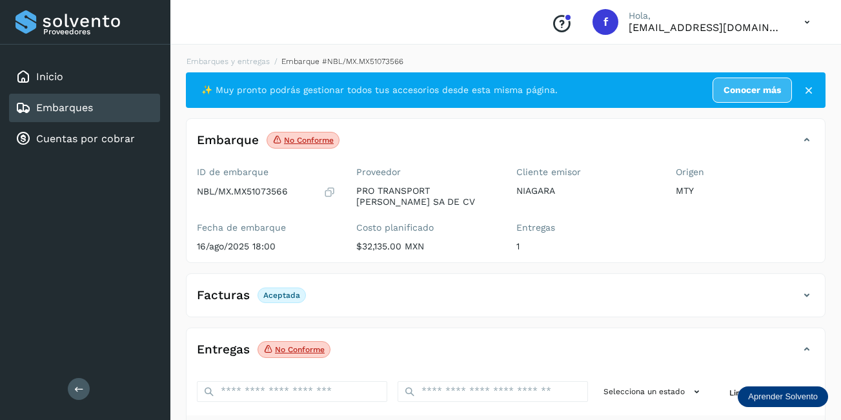
scroll to position [129, 0]
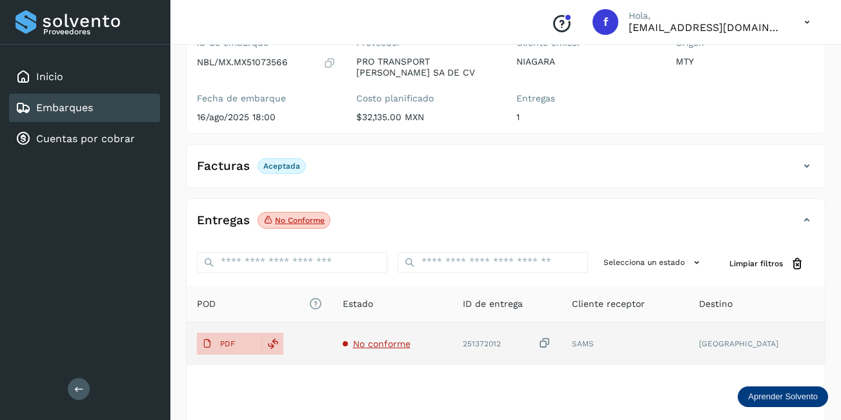
click at [404, 347] on span "No conforme" at bounding box center [381, 343] width 57 height 10
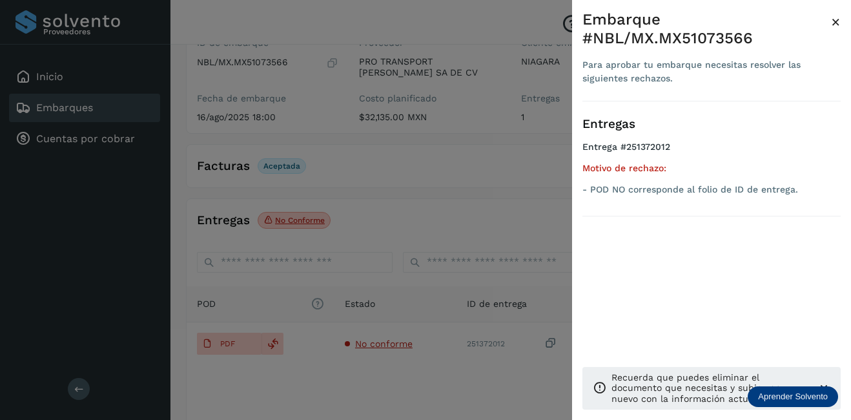
click at [835, 21] on span "×" at bounding box center [836, 22] width 10 height 18
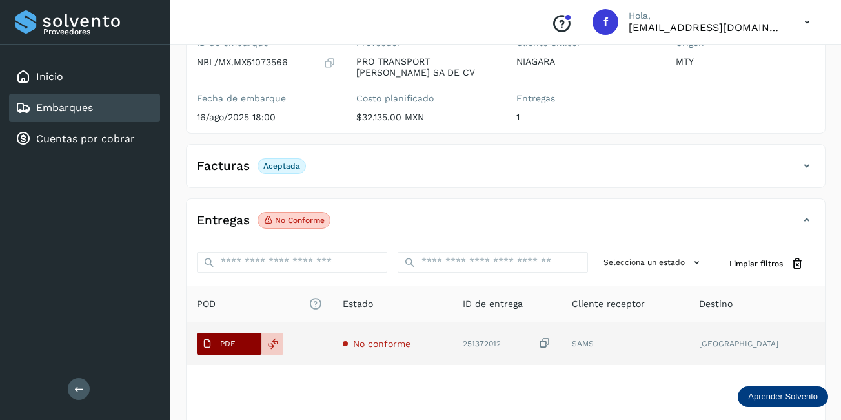
click at [225, 345] on p "PDF" at bounding box center [227, 343] width 15 height 9
click at [221, 343] on p "PDF" at bounding box center [227, 343] width 15 height 9
click at [390, 343] on span "No conforme" at bounding box center [381, 343] width 57 height 10
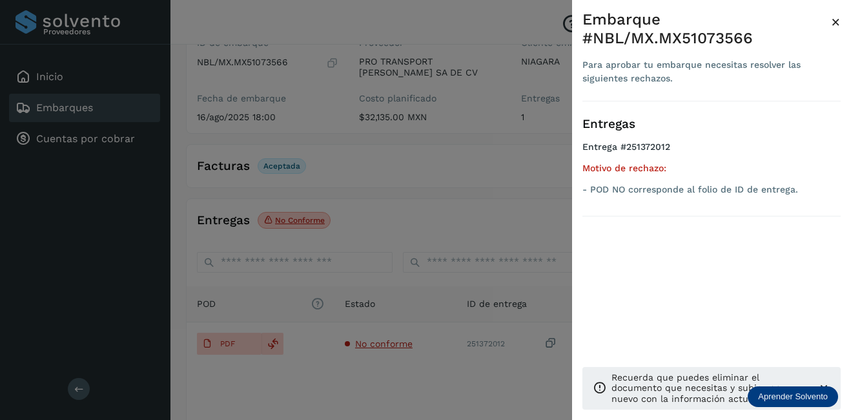
click at [836, 21] on span "×" at bounding box center [836, 22] width 10 height 18
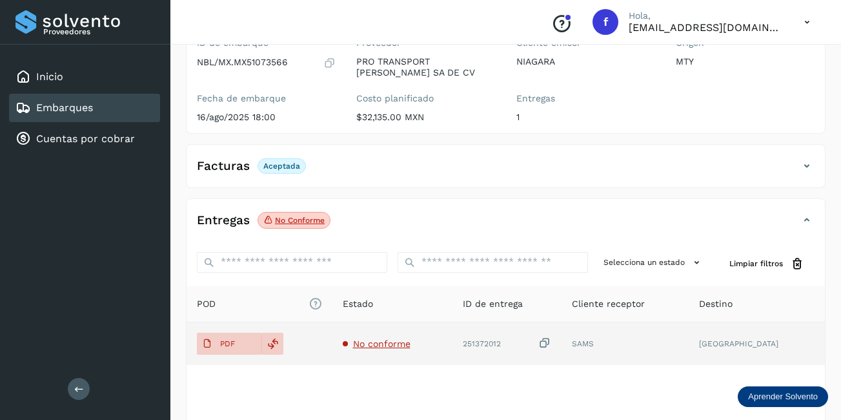
click at [400, 344] on span "No conforme" at bounding box center [381, 343] width 57 height 10
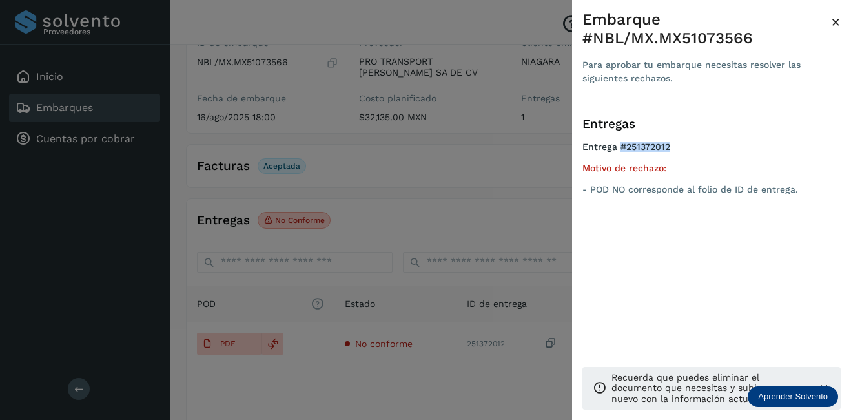
drag, startPoint x: 620, startPoint y: 153, endPoint x: 680, endPoint y: 149, distance: 60.2
click at [680, 149] on h4 "Entrega #251372012" at bounding box center [711, 151] width 258 height 21
click at [834, 21] on span "×" at bounding box center [836, 22] width 10 height 18
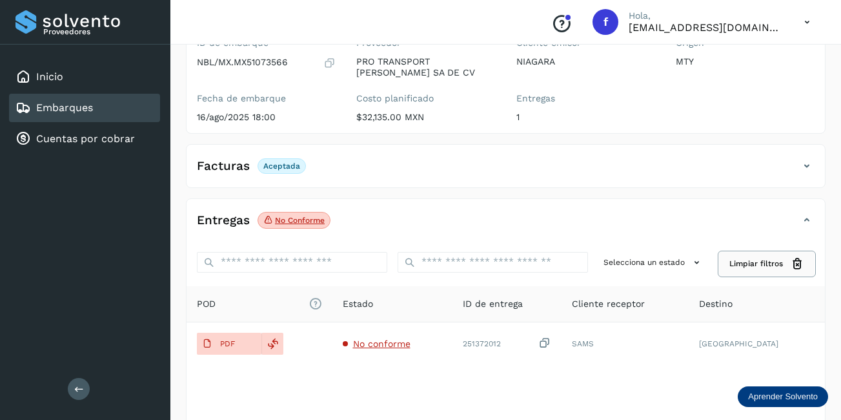
click at [799, 267] on icon at bounding box center [798, 264] width 14 height 14
click at [810, 218] on icon at bounding box center [806, 219] width 15 height 15
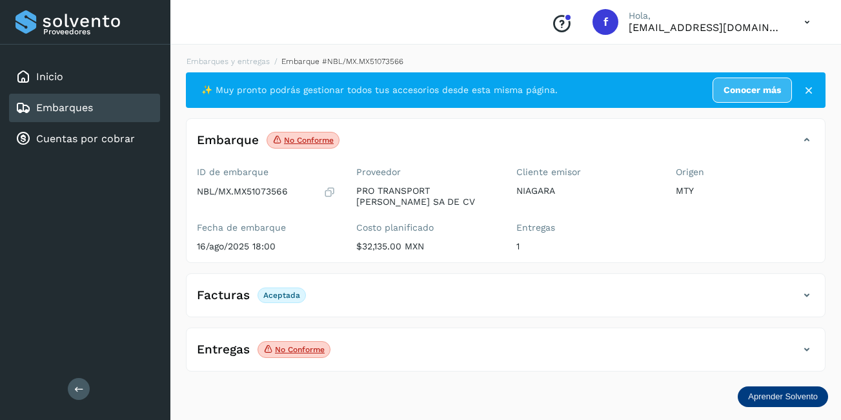
scroll to position [0, 0]
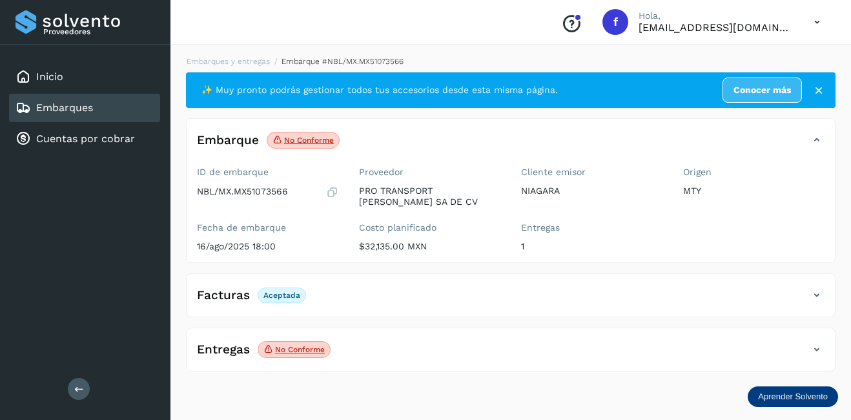
click at [817, 294] on icon at bounding box center [816, 294] width 15 height 15
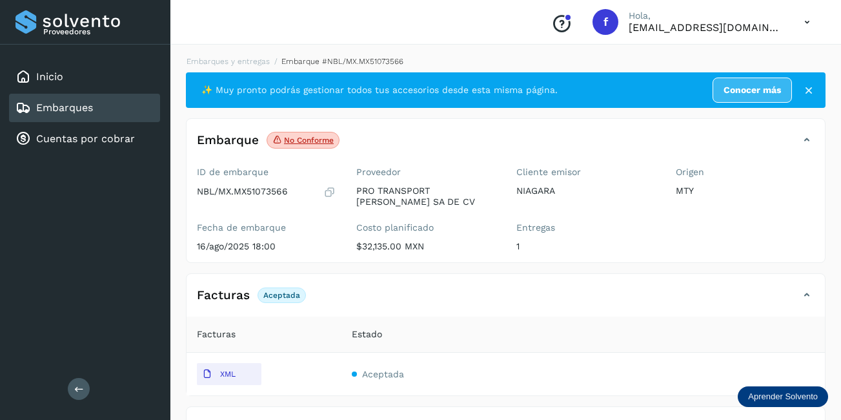
scroll to position [46, 0]
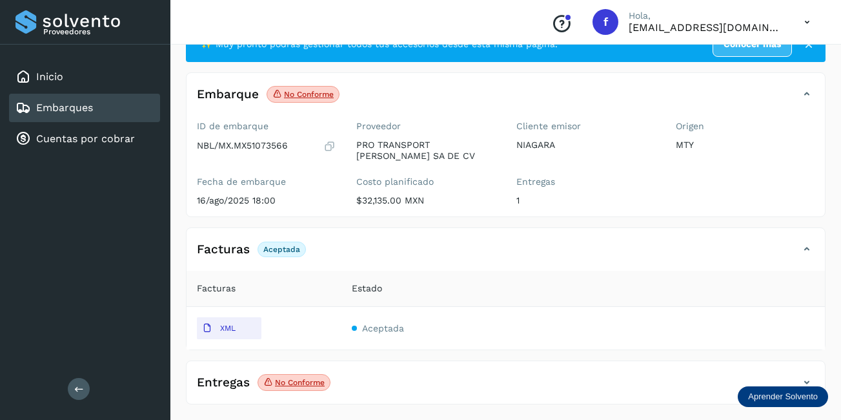
click at [490, 280] on th "Estado" at bounding box center [584, 289] width 484 height 36
drag, startPoint x: 485, startPoint y: 286, endPoint x: 748, endPoint y: 247, distance: 265.0
click at [507, 283] on div "Estado" at bounding box center [583, 288] width 463 height 14
click at [801, 252] on icon at bounding box center [806, 248] width 15 height 15
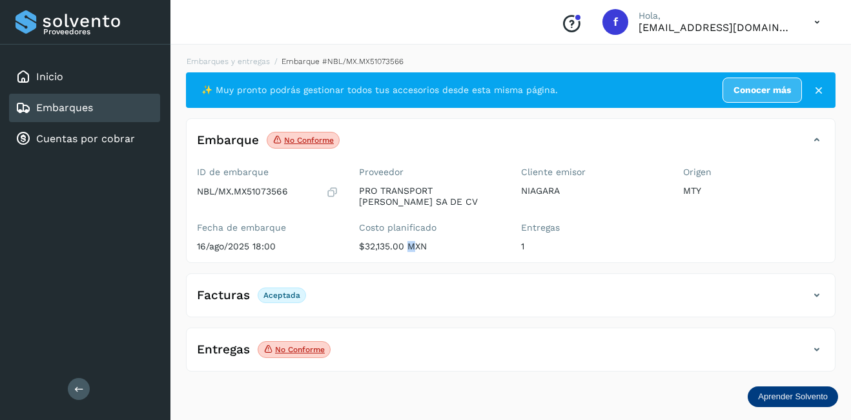
click at [404, 252] on div "Proveedor PRO TRANSPORT [PERSON_NAME] SA DE CV Costo planificado $32,135.00 MXN" at bounding box center [430, 211] width 162 height 101
click at [241, 192] on p "NBL/MX.MX51073566" at bounding box center [242, 191] width 91 height 11
copy p "MX51073566"
click at [98, 113] on div "Embarques" at bounding box center [84, 108] width 151 height 28
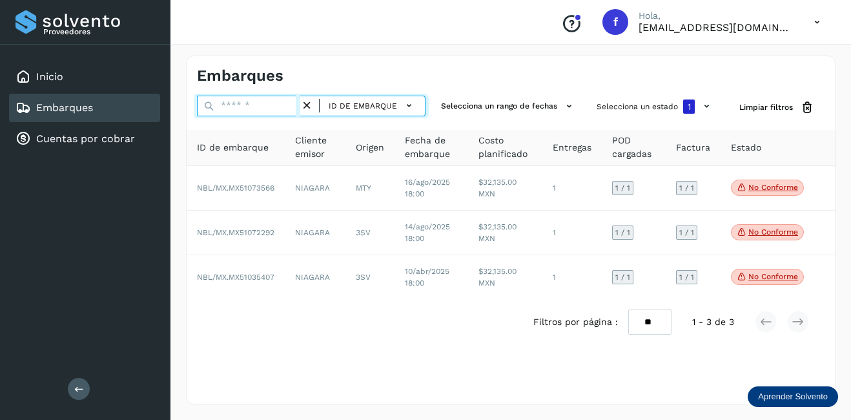
click at [250, 108] on input "text" at bounding box center [248, 106] width 103 height 21
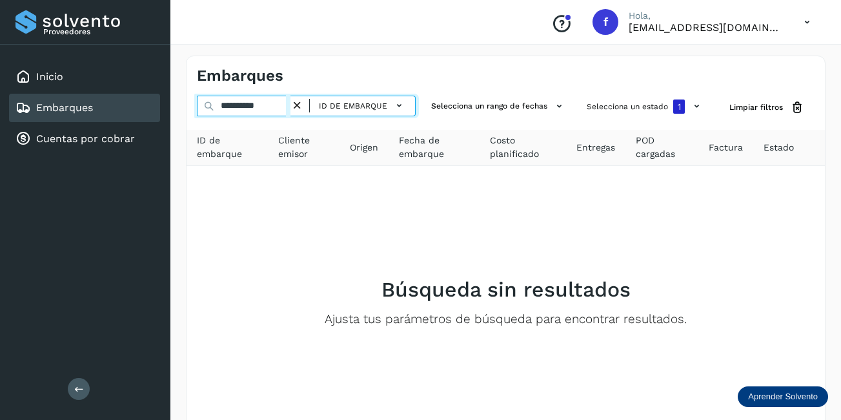
click at [234, 111] on input "**********" at bounding box center [244, 106] width 94 height 21
type input "**********"
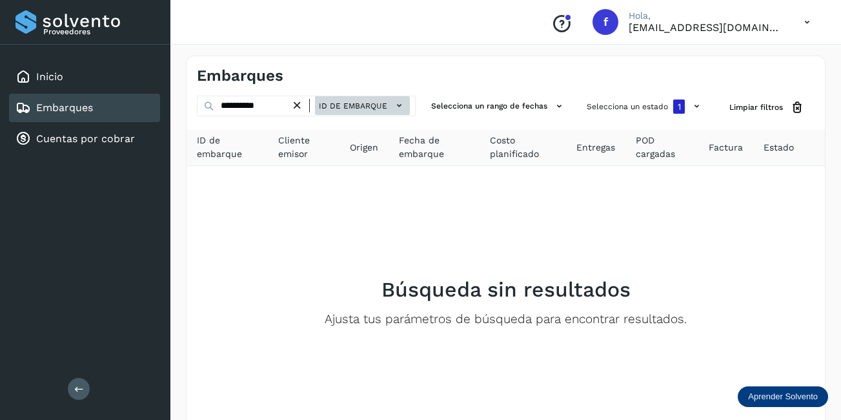
click at [366, 106] on span "ID de embarque" at bounding box center [353, 106] width 68 height 12
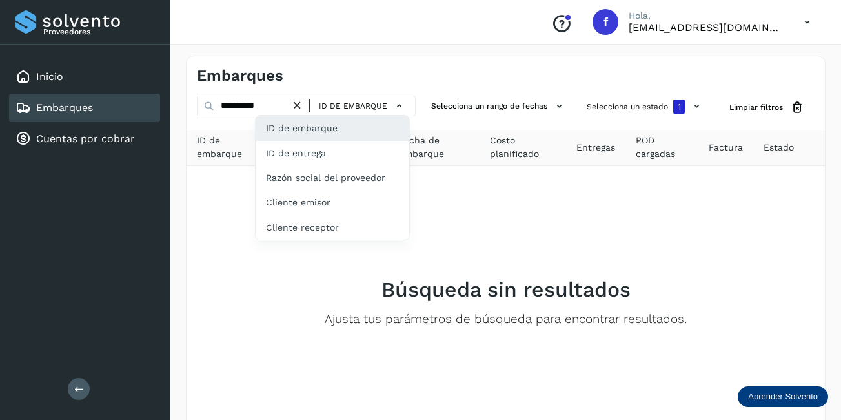
click at [687, 103] on div at bounding box center [420, 210] width 841 height 420
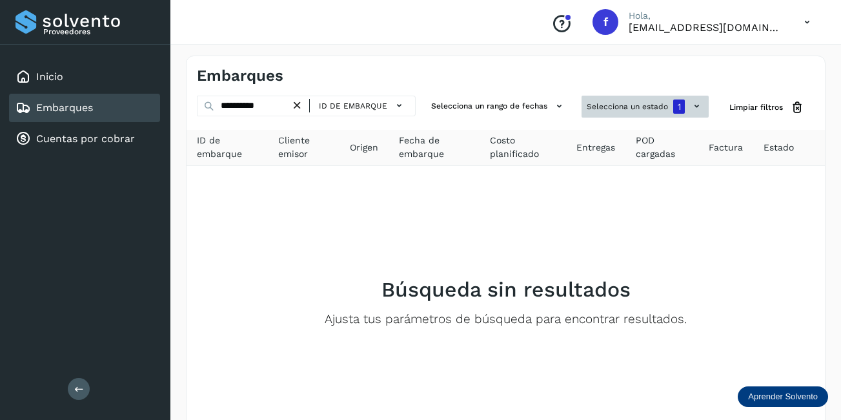
click at [664, 112] on button "Selecciona un estado 1" at bounding box center [645, 107] width 127 height 22
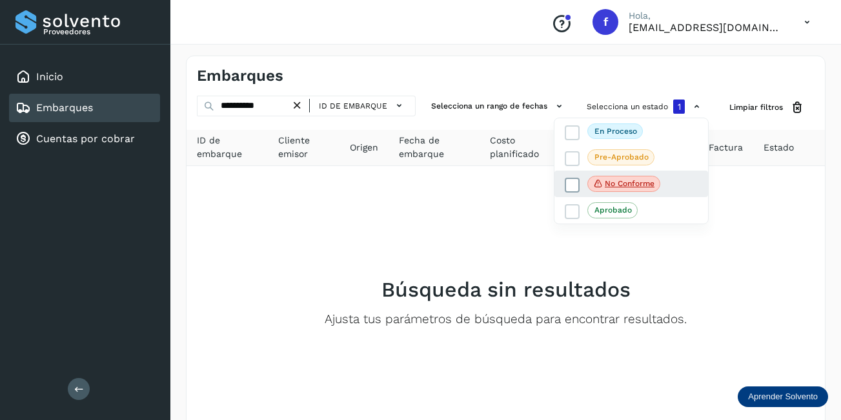
click at [607, 185] on p "No conforme" at bounding box center [630, 183] width 50 height 9
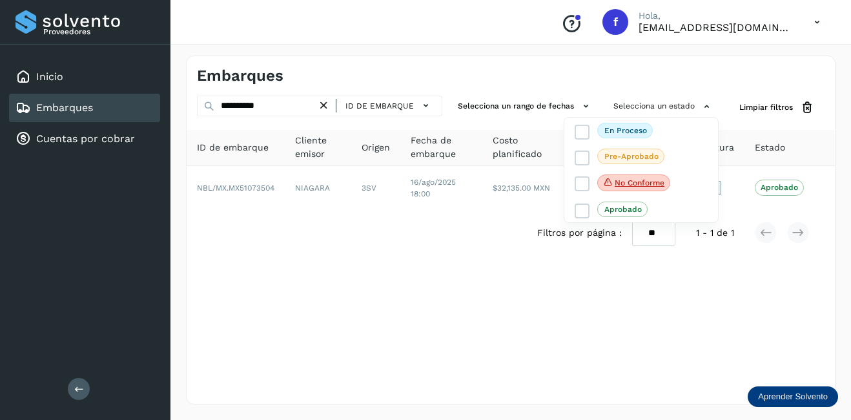
click at [273, 188] on div at bounding box center [425, 210] width 851 height 420
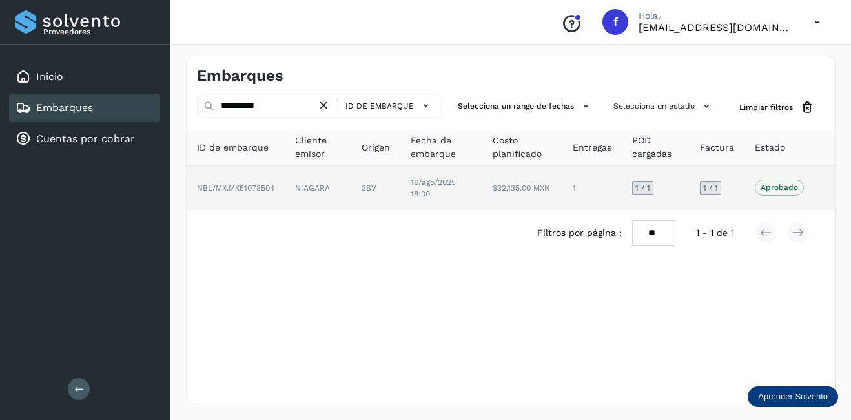
click at [351, 181] on td "NIAGARA" at bounding box center [375, 188] width 49 height 44
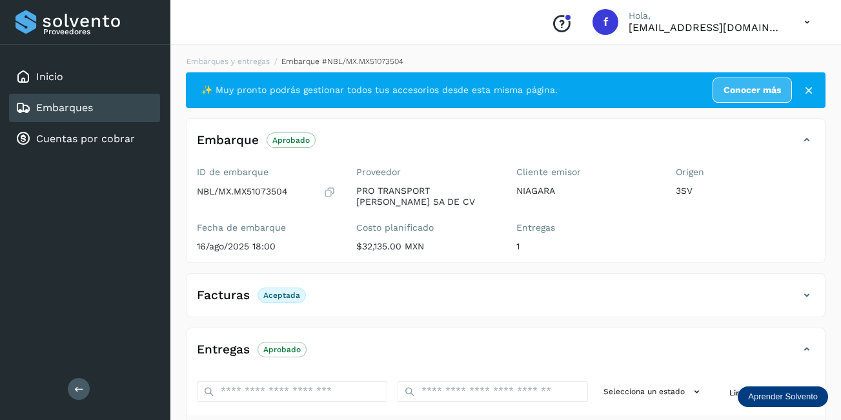
scroll to position [201, 0]
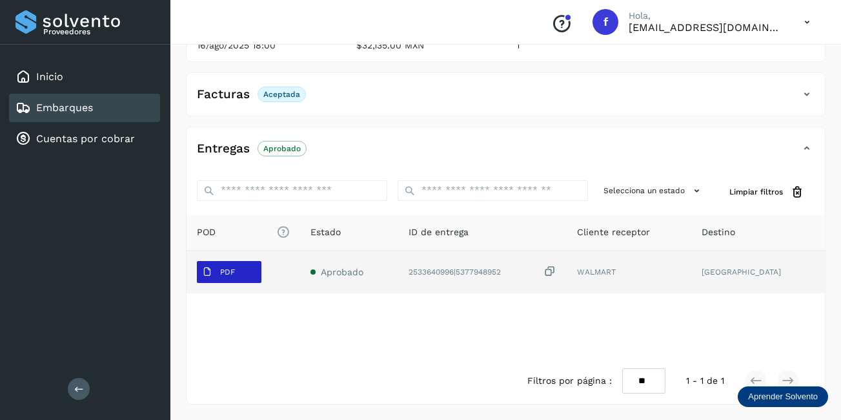
click at [247, 268] on button "PDF" at bounding box center [229, 272] width 65 height 22
click at [225, 263] on span "PDF" at bounding box center [218, 271] width 43 height 21
click at [221, 270] on p "PDF" at bounding box center [227, 271] width 15 height 9
click at [227, 271] on p "PDF" at bounding box center [227, 271] width 15 height 9
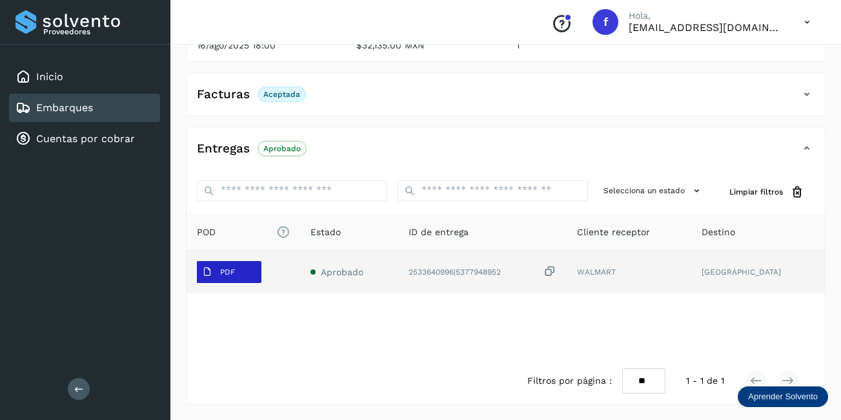
click at [227, 271] on p "PDF" at bounding box center [227, 271] width 15 height 9
click at [225, 271] on p "PDF" at bounding box center [227, 271] width 15 height 9
drag, startPoint x: 225, startPoint y: 271, endPoint x: 182, endPoint y: 285, distance: 44.9
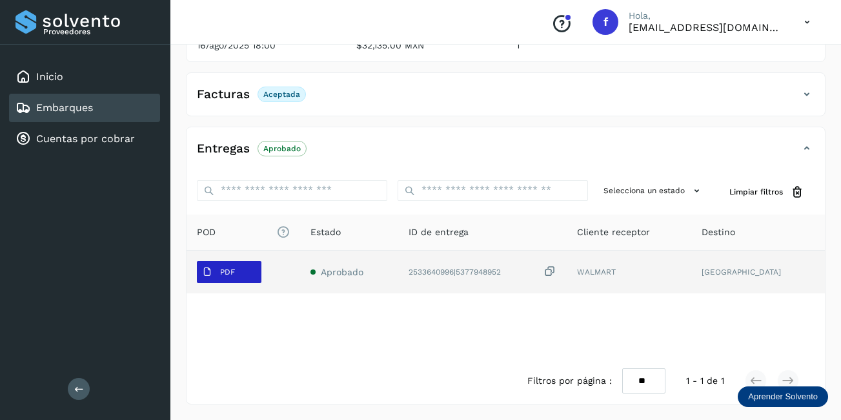
click at [220, 278] on span "PDF" at bounding box center [218, 271] width 43 height 21
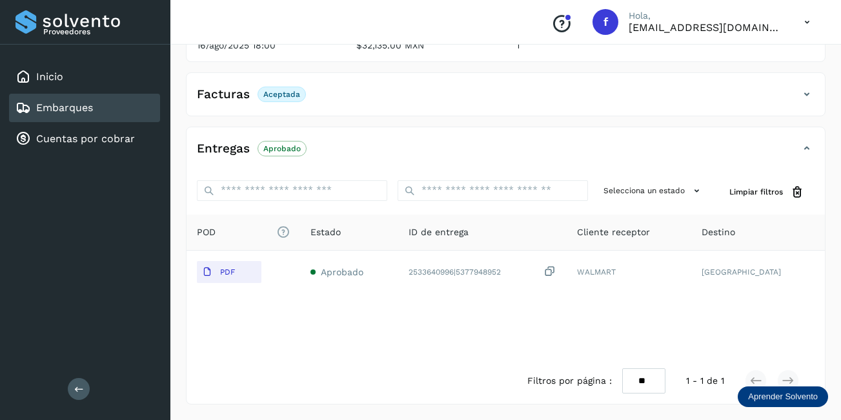
click at [182, 285] on div "Embarques y entregas Embarque #NBL/MX.MX51073504 ✨ Muy pronto podrás gestionar …" at bounding box center [505, 129] width 671 height 580
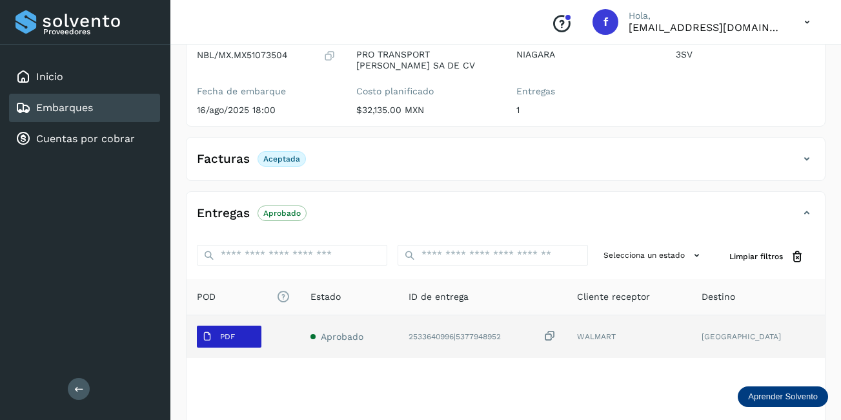
click at [224, 343] on span "PDF" at bounding box center [218, 336] width 43 height 21
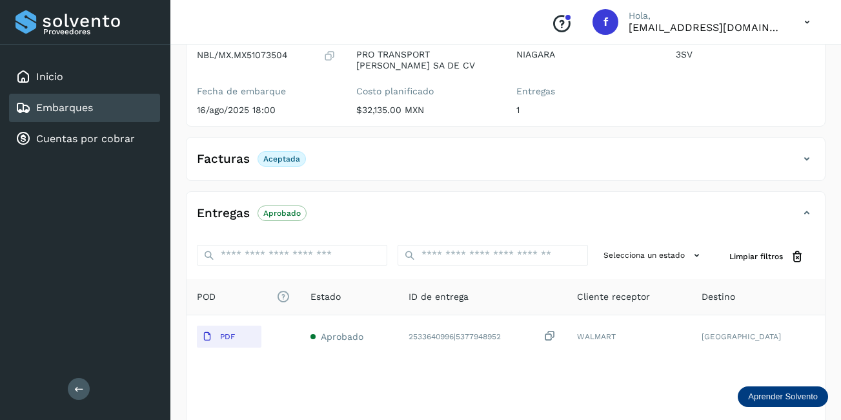
click at [812, 157] on icon at bounding box center [806, 158] width 15 height 15
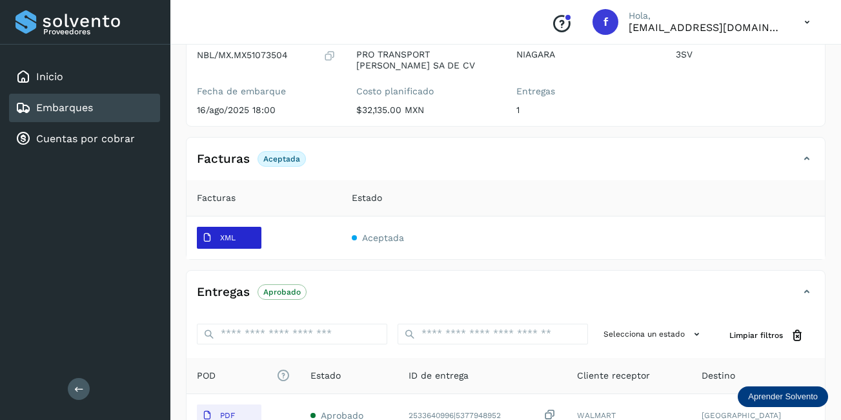
click at [228, 238] on p "XML" at bounding box center [227, 237] width 15 height 9
click at [209, 242] on span "XML" at bounding box center [219, 237] width 44 height 21
click at [207, 239] on icon at bounding box center [207, 237] width 10 height 10
click at [207, 238] on icon at bounding box center [207, 237] width 10 height 10
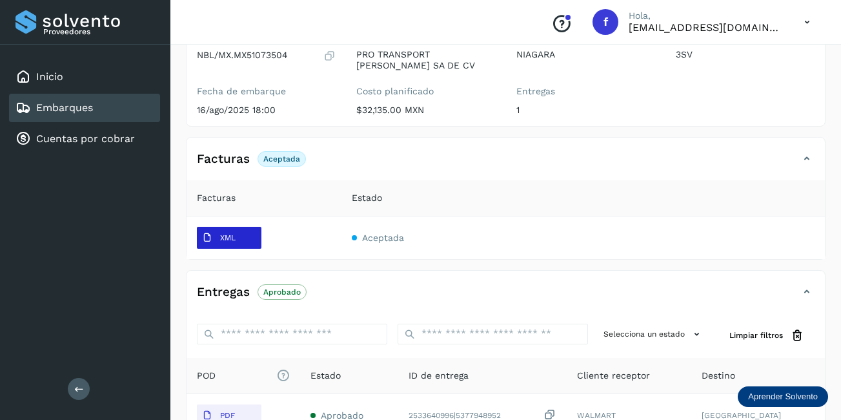
click at [206, 238] on icon at bounding box center [207, 237] width 10 height 10
click at [762, 162] on div "Facturas Aceptada" at bounding box center [493, 159] width 613 height 22
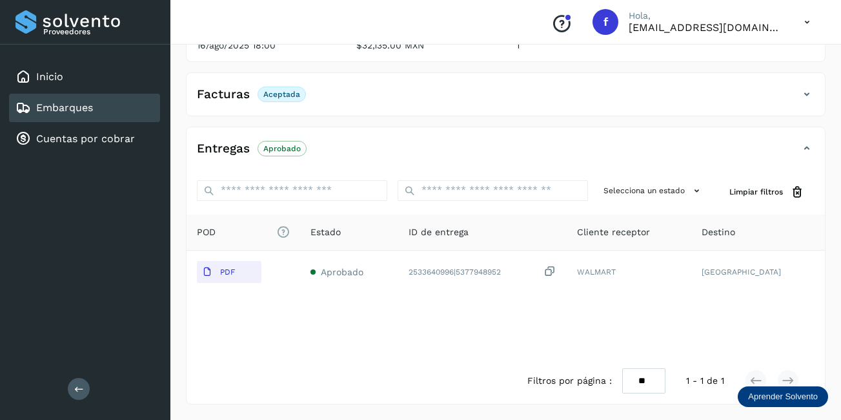
scroll to position [201, 0]
